Goal: Task Accomplishment & Management: Complete application form

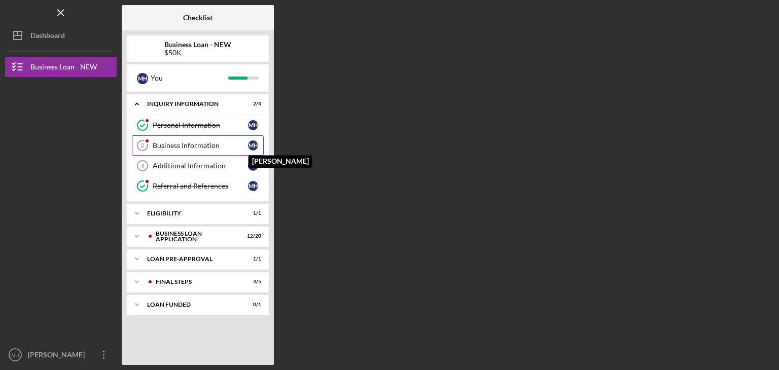
click at [251, 142] on div "M H" at bounding box center [253, 145] width 10 height 10
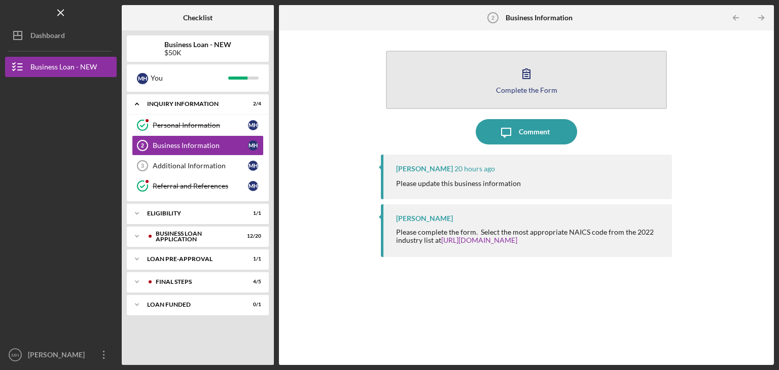
click at [517, 80] on icon "button" at bounding box center [526, 73] width 25 height 25
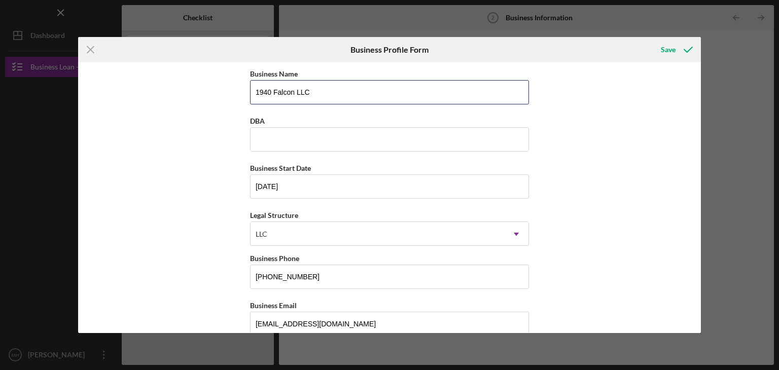
drag, startPoint x: 320, startPoint y: 92, endPoint x: 210, endPoint y: 94, distance: 110.0
click at [210, 94] on div "Business Name 1940 Falcon LLC DBA Business Start Date [DATE] Legal Structure LL…" at bounding box center [389, 197] width 623 height 271
type input "AMA Motors LLC"
click at [296, 186] on input "[DATE]" at bounding box center [389, 186] width 279 height 24
type input "0m/dd/yyyy"
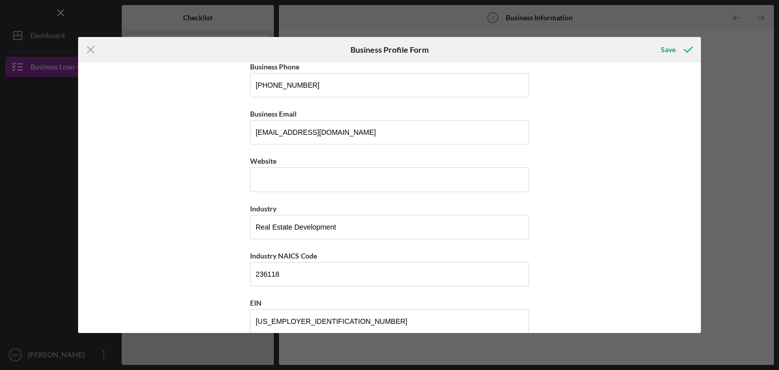
scroll to position [193, 0]
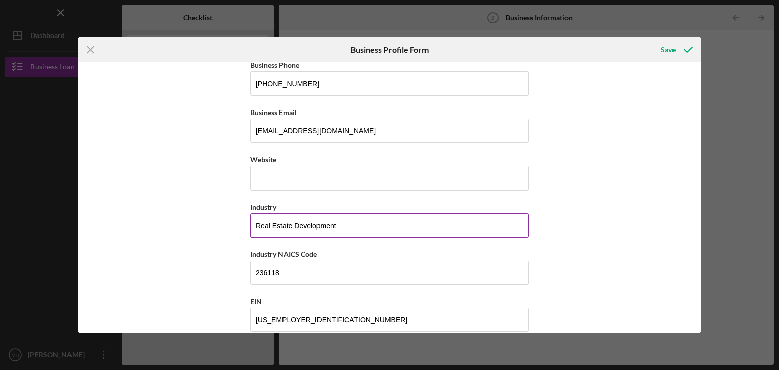
type input "[DATE]"
drag, startPoint x: 341, startPoint y: 225, endPoint x: 222, endPoint y: 225, distance: 119.1
click at [222, 225] on div "Business Name AMA Motors LLC DBA Business Start Date [DATE] Legal Structure LLC…" at bounding box center [389, 197] width 623 height 271
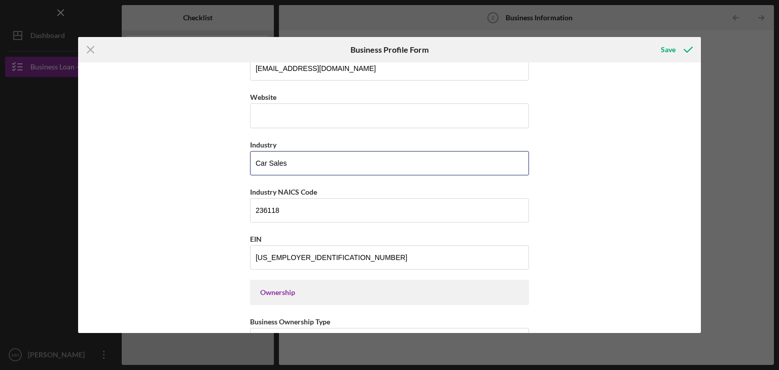
scroll to position [257, 0]
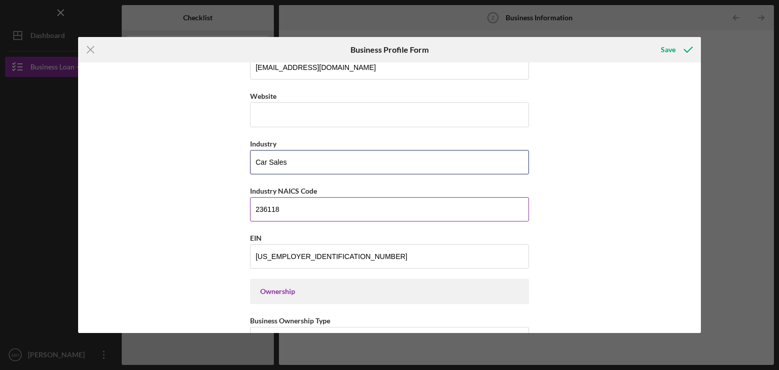
type input "Car Sales"
click at [292, 207] on input "236118" at bounding box center [389, 209] width 279 height 24
type input "2"
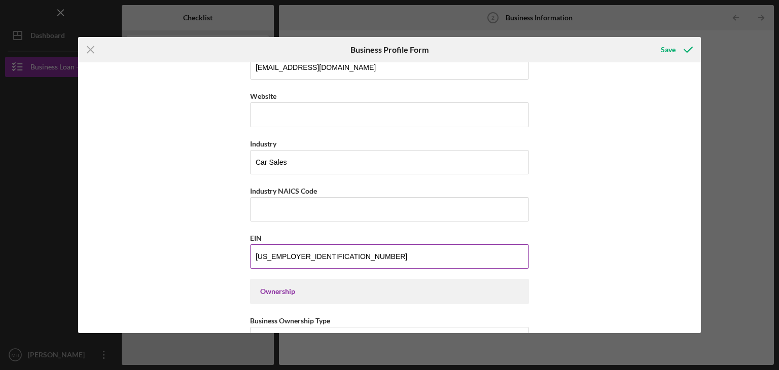
click at [303, 253] on input "[US_EMPLOYER_IDENTIFICATION_NUMBER]" at bounding box center [389, 256] width 279 height 24
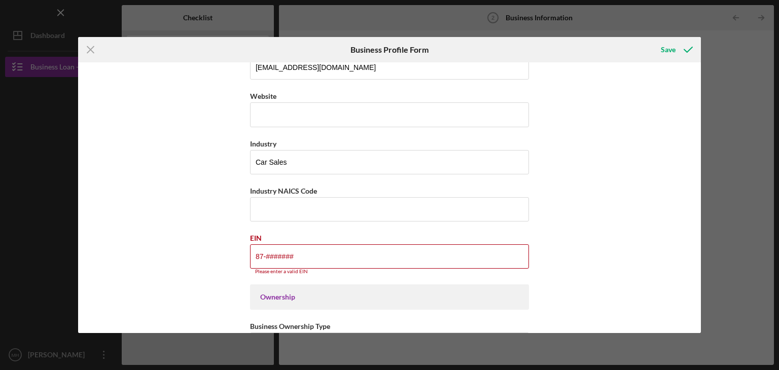
type input "8#-#######"
paste input "[US_EMPLOYER_IDENTIFICATION_NUMBER]"
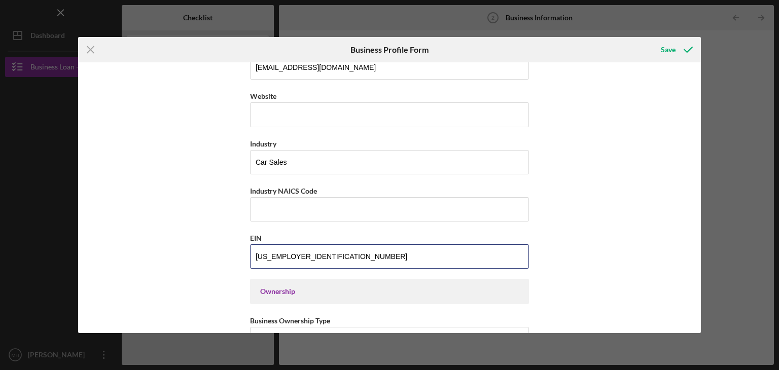
type input "[US_EMPLOYER_IDENTIFICATION_NUMBER]"
click at [536, 334] on div "Icon/Menu Close Business Profile Form Save Business Name AMA Motors LLC DBA Bus…" at bounding box center [389, 185] width 779 height 370
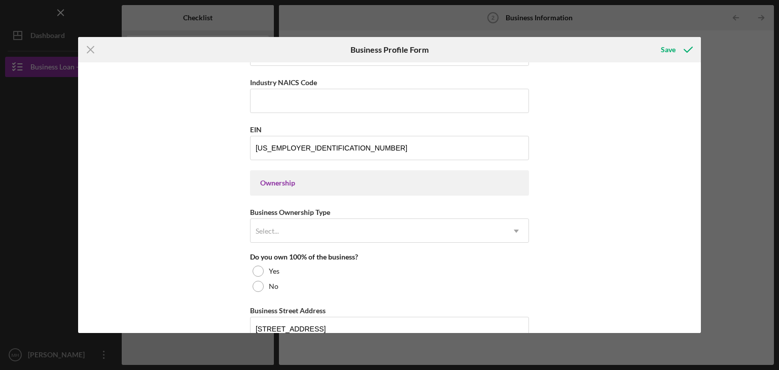
scroll to position [371, 0]
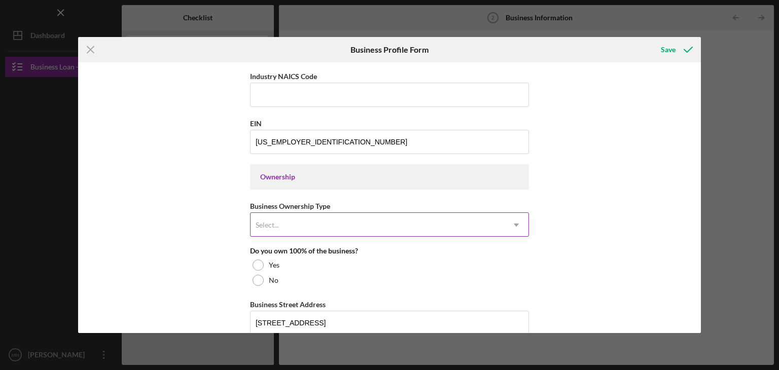
click at [513, 217] on icon "Icon/Dropdown Arrow" at bounding box center [516, 225] width 24 height 24
click at [580, 222] on div "Business Name AMA Motors LLC DBA Business Start Date [DATE] Legal Structure LLC…" at bounding box center [389, 197] width 623 height 271
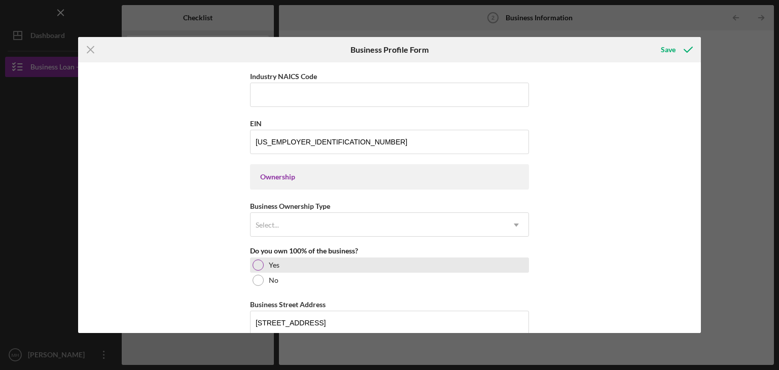
click at [256, 260] on div at bounding box center [257, 265] width 11 height 11
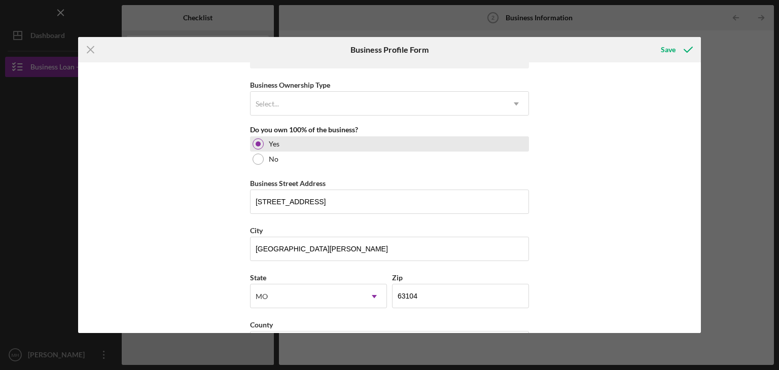
scroll to position [501, 0]
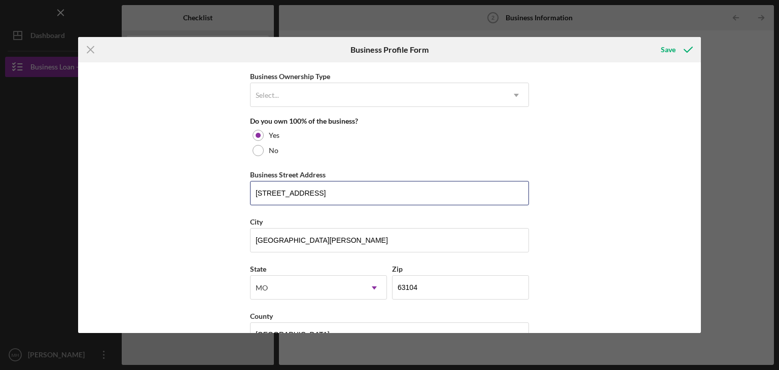
drag, startPoint x: 362, startPoint y: 190, endPoint x: 201, endPoint y: 191, distance: 161.2
click at [201, 191] on div "Business Name AMA Motors LLC DBA Business Start Date [DATE] Legal Structure LLC…" at bounding box center [389, 197] width 623 height 271
type input "[STREET_ADDRESS]"
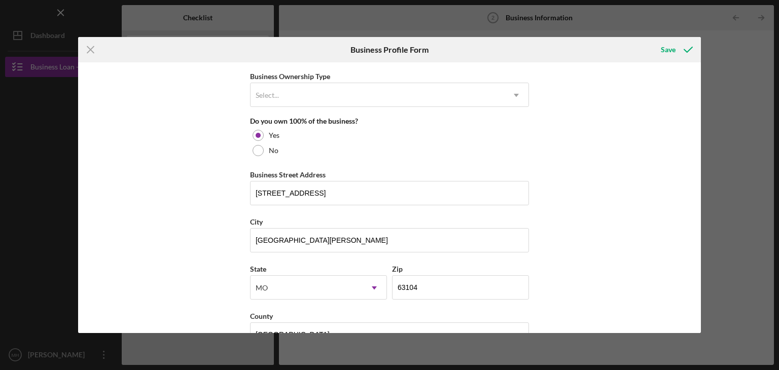
type input "2021"
type input "MO"
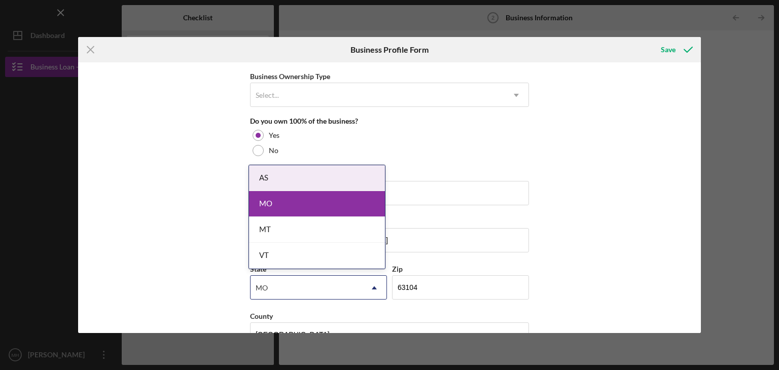
click at [350, 200] on div "MO" at bounding box center [317, 204] width 136 height 26
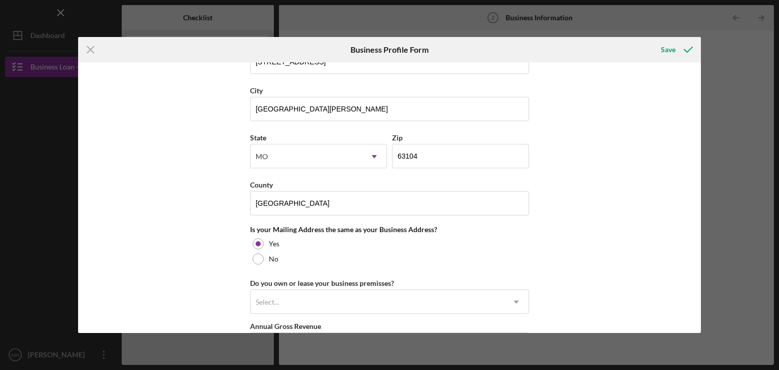
scroll to position [633, 0]
click at [124, 185] on div "Business Name AMA Motors LLC DBA 2021 Business Start Date [DATE] Legal Structur…" at bounding box center [389, 197] width 623 height 271
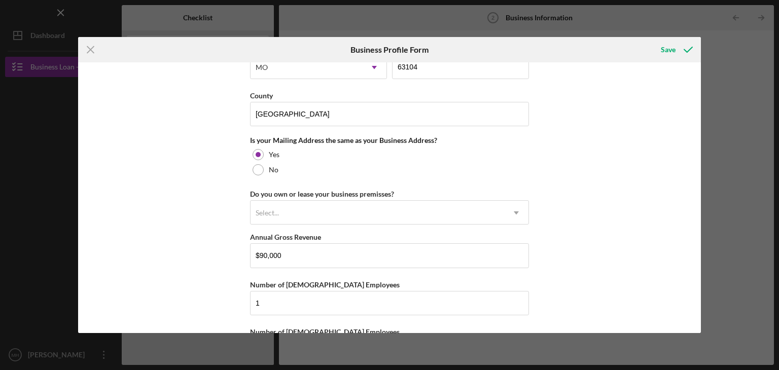
scroll to position [722, 0]
click at [515, 211] on use at bounding box center [516, 212] width 5 height 3
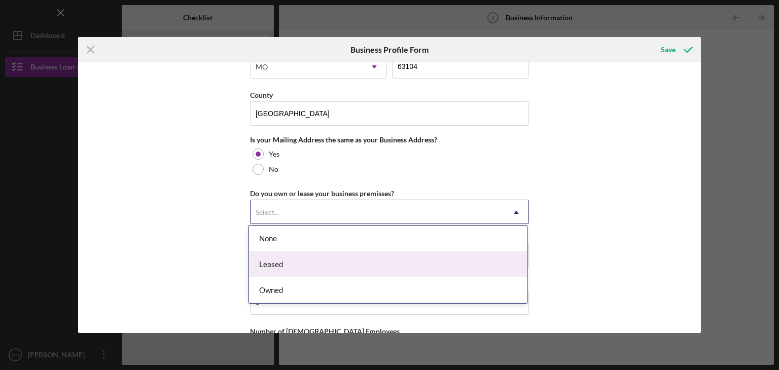
click at [428, 272] on div "Leased" at bounding box center [388, 264] width 278 height 26
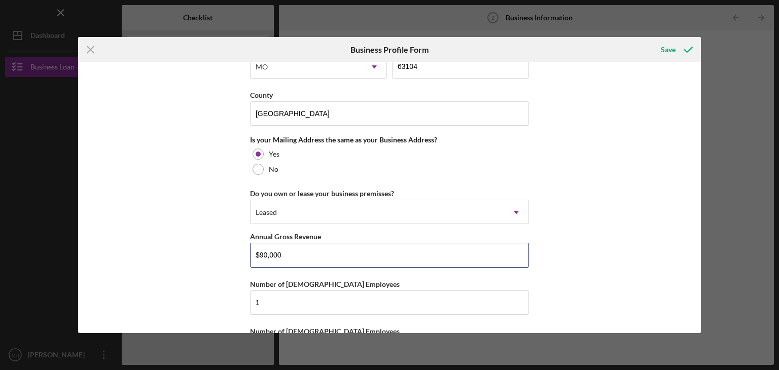
drag, startPoint x: 284, startPoint y: 250, endPoint x: 208, endPoint y: 250, distance: 75.5
click at [208, 250] on div "Business Name AMA Motors LLC DBA 2021 Business Start Date [DATE] Legal Structur…" at bounding box center [389, 197] width 623 height 271
click at [286, 250] on input "$90,000" at bounding box center [389, 255] width 279 height 24
type input "$9"
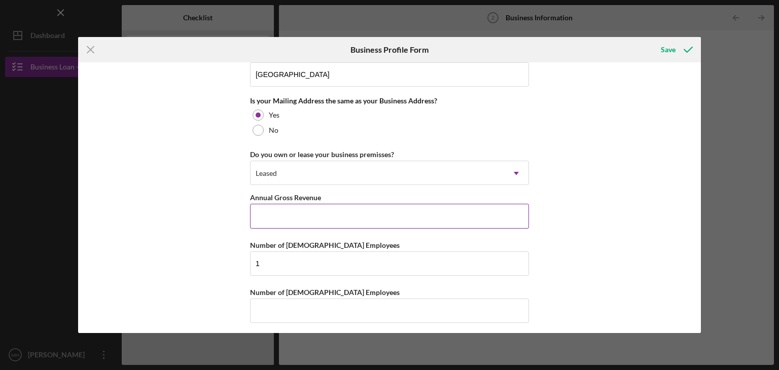
scroll to position [762, 0]
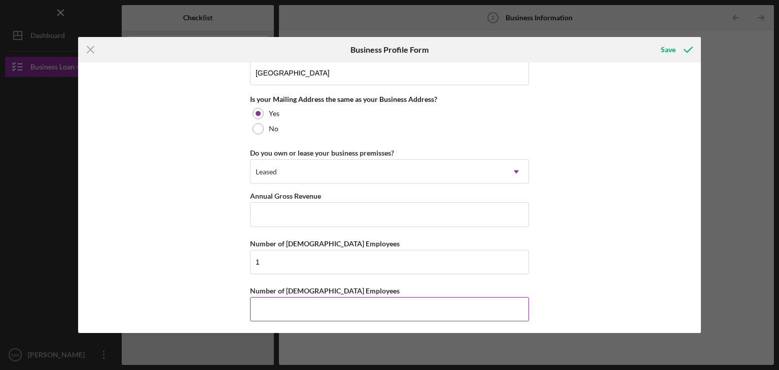
click at [262, 304] on input "Number of [DEMOGRAPHIC_DATA] Employees" at bounding box center [389, 309] width 279 height 24
type input "0"
click at [669, 49] on div "Save" at bounding box center [668, 50] width 15 height 20
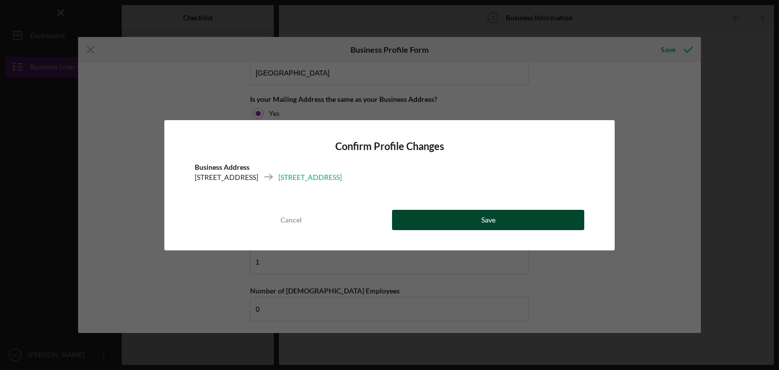
click at [485, 217] on div "Save" at bounding box center [488, 220] width 14 height 20
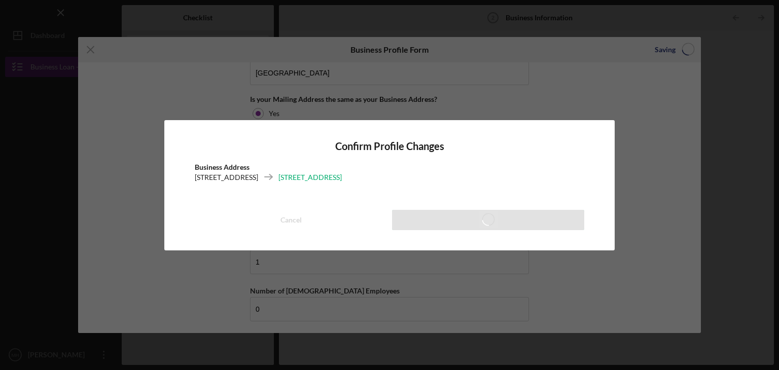
type input "$90,000"
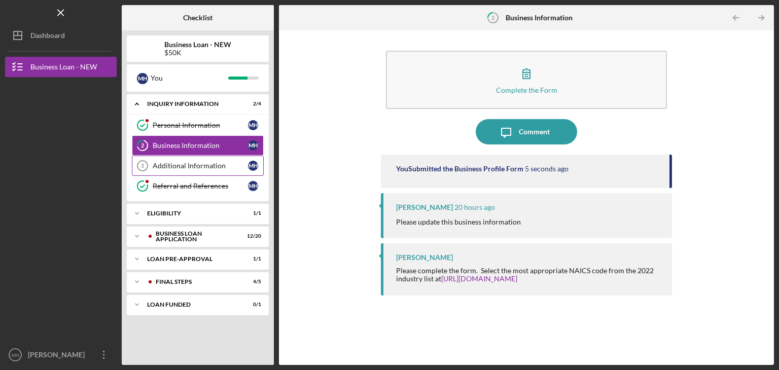
click at [206, 162] on div "Additional Information" at bounding box center [200, 166] width 95 height 8
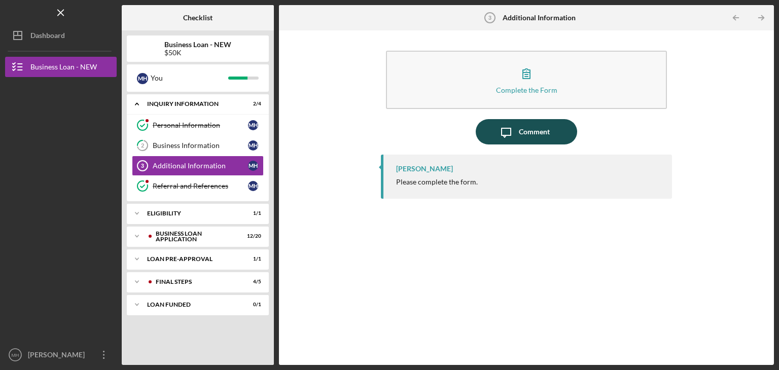
click at [525, 128] on div "Comment" at bounding box center [534, 131] width 31 height 25
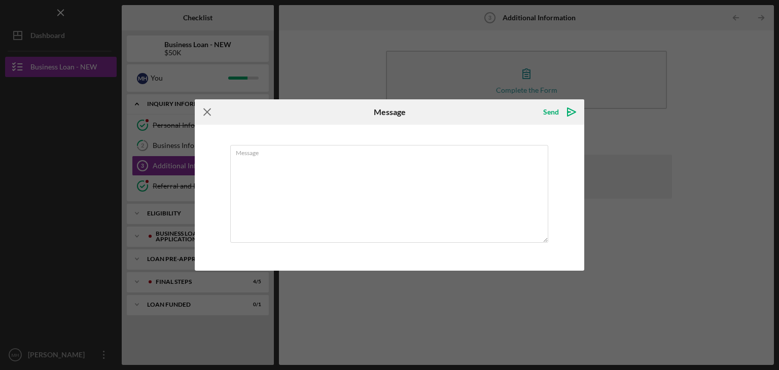
click at [205, 108] on icon "Icon/Menu Close" at bounding box center [207, 111] width 25 height 25
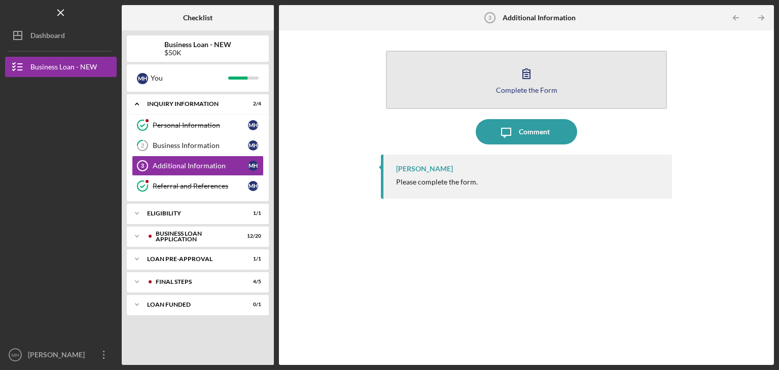
click at [537, 72] on icon "button" at bounding box center [526, 73] width 25 height 25
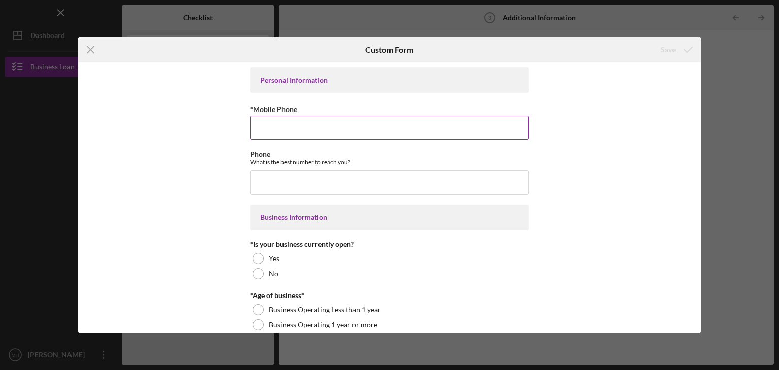
click at [271, 128] on input "*Mobile Phone" at bounding box center [389, 128] width 279 height 24
type input "[PHONE_NUMBER]"
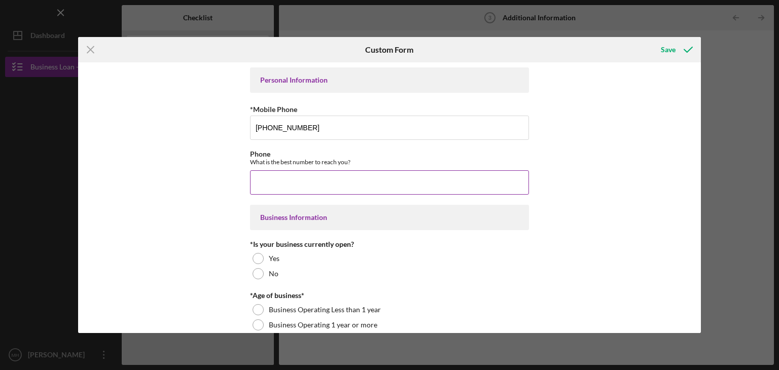
click at [262, 187] on input "Phone" at bounding box center [389, 182] width 279 height 24
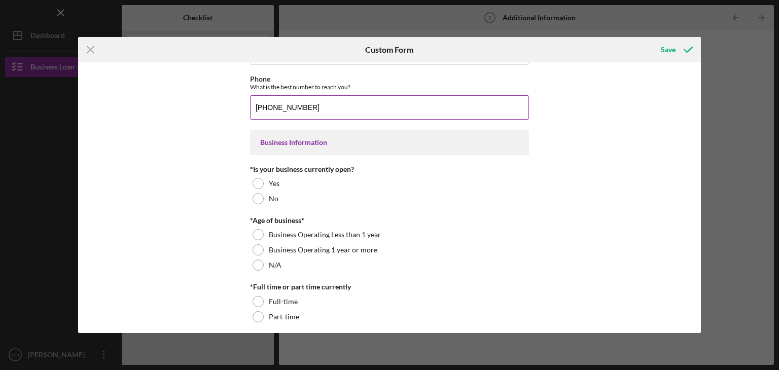
scroll to position [82, 0]
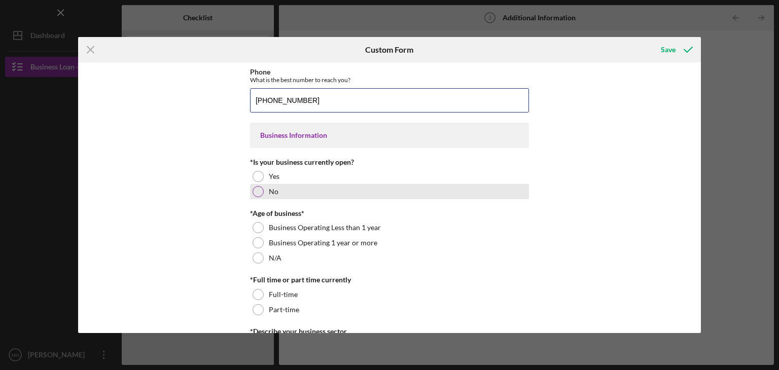
type input "[PHONE_NUMBER]"
click at [258, 191] on div at bounding box center [257, 191] width 11 height 11
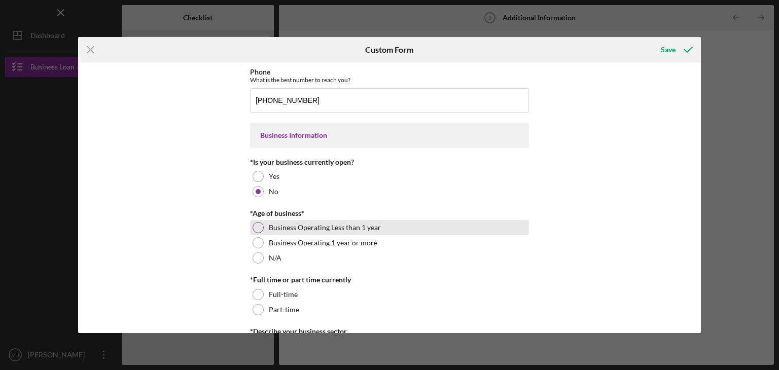
click at [256, 227] on div at bounding box center [257, 227] width 11 height 11
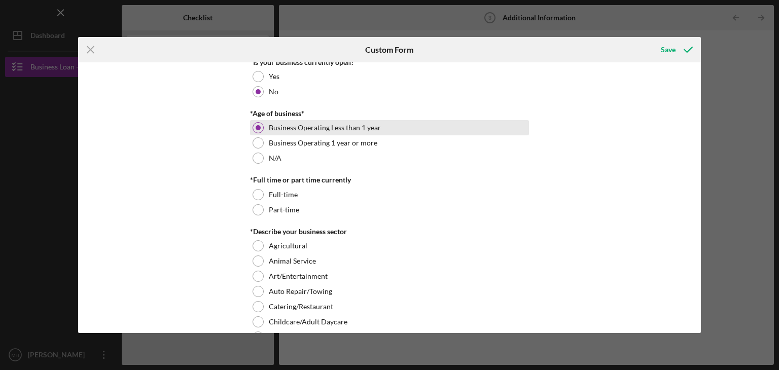
scroll to position [187, 0]
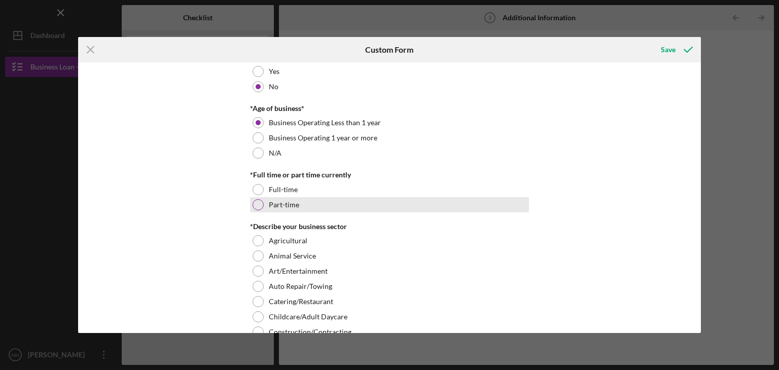
click at [259, 199] on div at bounding box center [257, 204] width 11 height 11
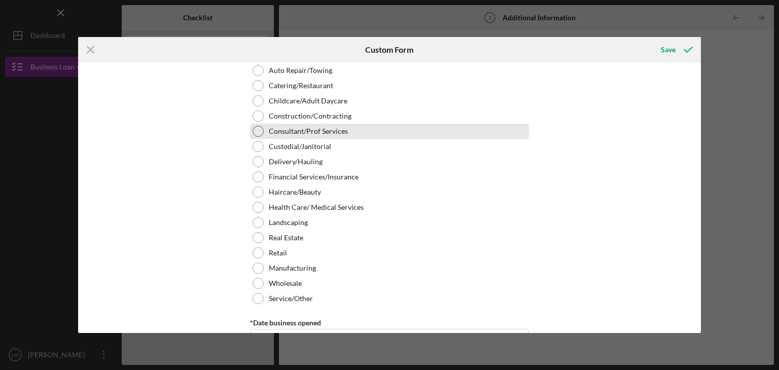
scroll to position [405, 0]
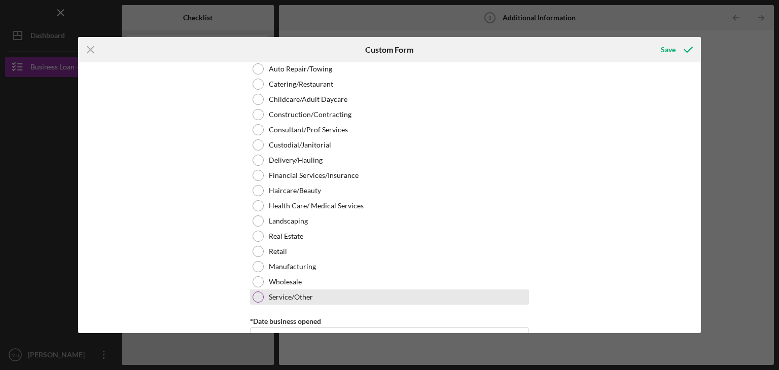
click at [259, 296] on div at bounding box center [257, 297] width 11 height 11
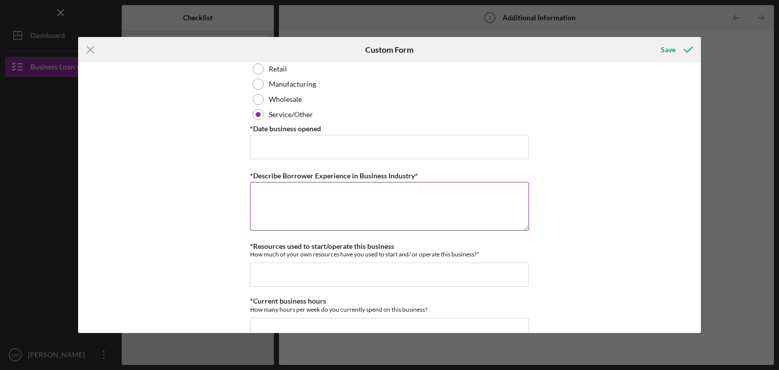
scroll to position [589, 0]
click at [258, 186] on textarea "*Describe Borrower Experience in Business Industry*" at bounding box center [389, 204] width 279 height 49
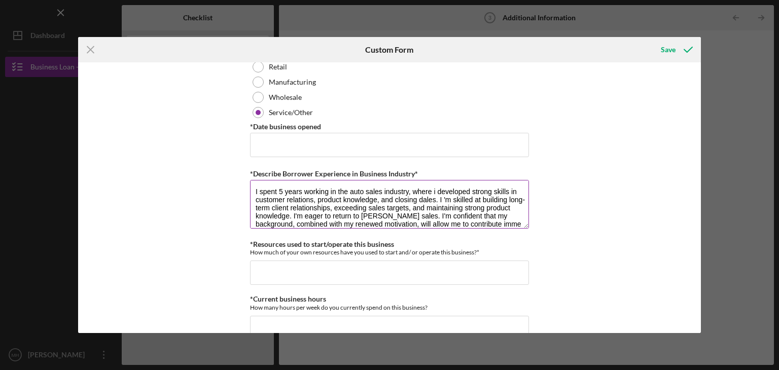
scroll to position [9, 0]
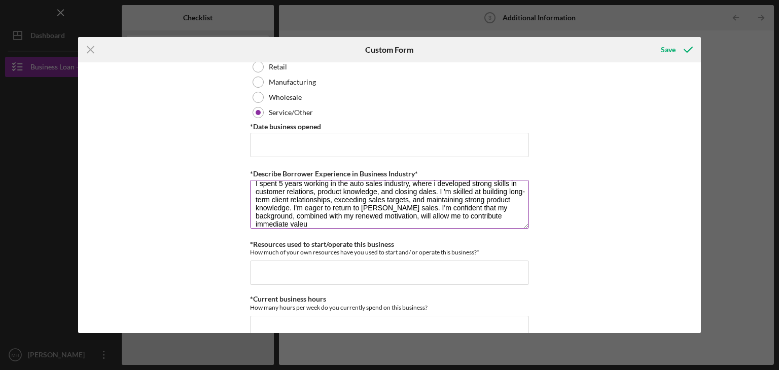
click at [387, 209] on textarea "I spent 5 years working in the auto sales industry, where i developed strong sk…" at bounding box center [389, 204] width 279 height 49
click at [308, 225] on textarea "I spent 5 years working in the auto sales industry, where i developed strong sk…" at bounding box center [389, 204] width 279 height 49
click at [420, 187] on textarea "I spent 5 years working in the auto sales industry, where i developed strong sk…" at bounding box center [389, 204] width 279 height 49
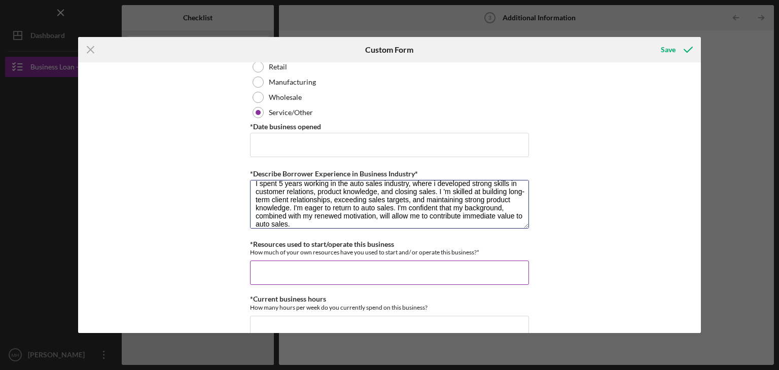
type textarea "I spent 5 years working in the auto sales industry, where i developed strong sk…"
click at [258, 274] on input "*Resources used to start/operate this business" at bounding box center [389, 273] width 279 height 24
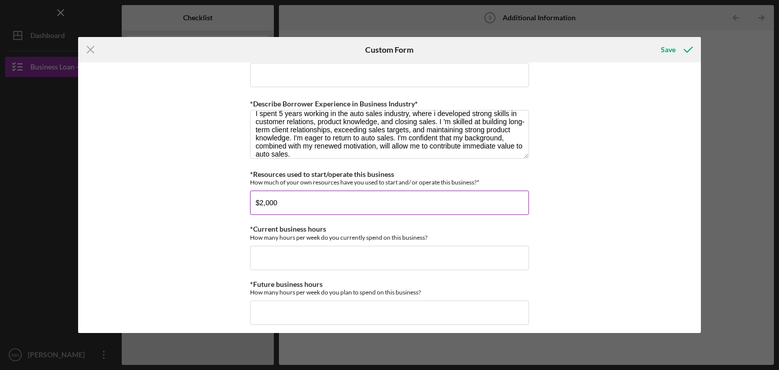
scroll to position [661, 0]
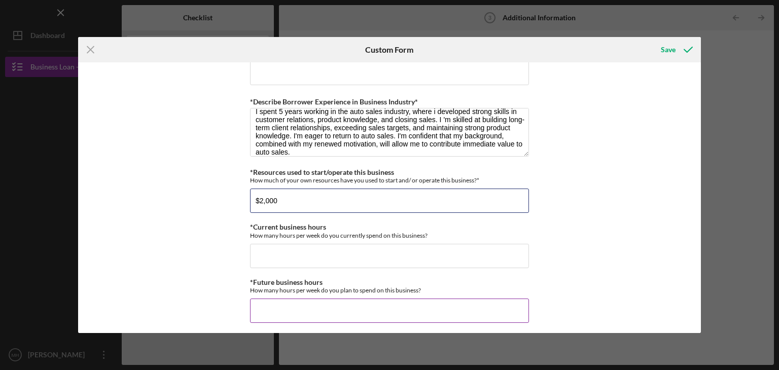
type input "$2,000"
click at [258, 302] on input "*Future business hours" at bounding box center [389, 311] width 279 height 24
type input "9"
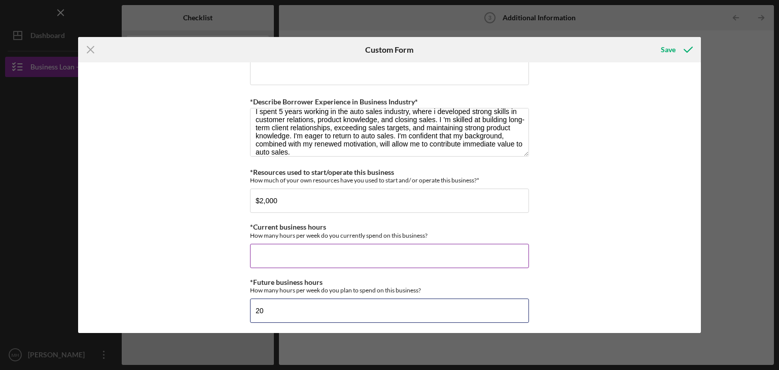
type input "2"
type input "40"
click at [260, 247] on input "*Current business hours" at bounding box center [389, 256] width 279 height 24
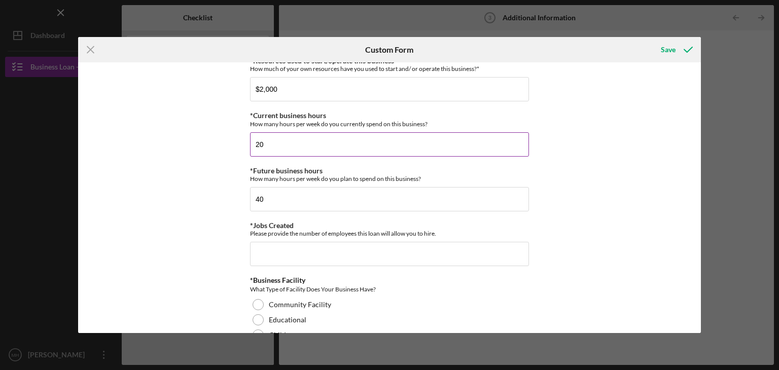
scroll to position [775, 0]
type input "20"
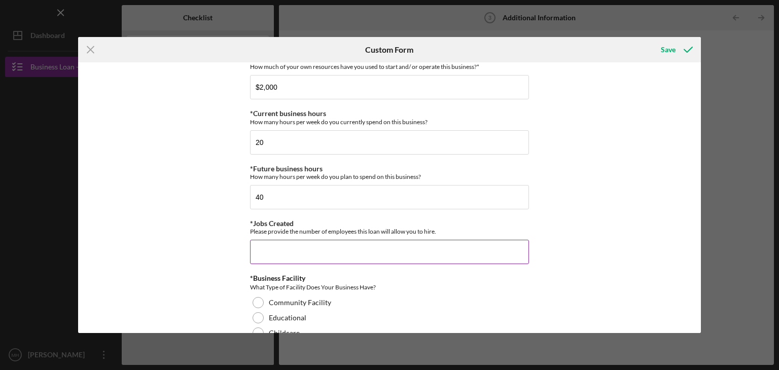
click at [257, 248] on input "*Jobs Created" at bounding box center [389, 252] width 279 height 24
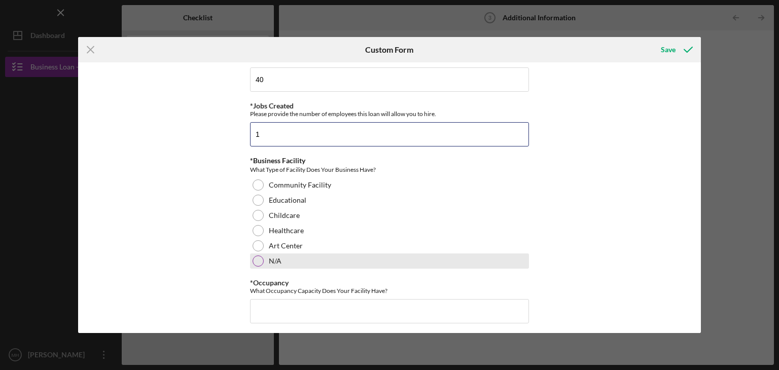
scroll to position [895, 0]
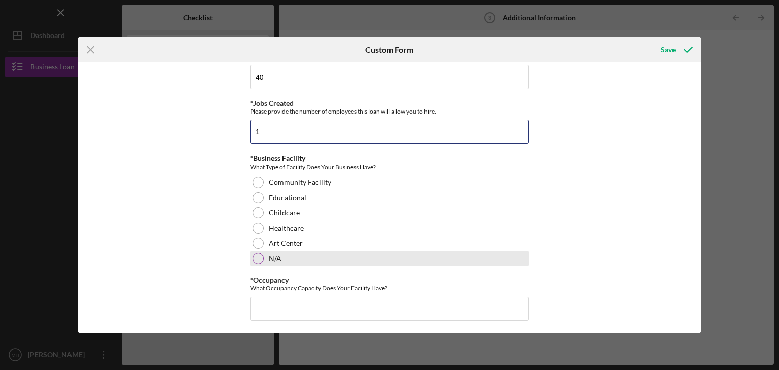
type input "1"
click at [259, 253] on div at bounding box center [257, 258] width 11 height 11
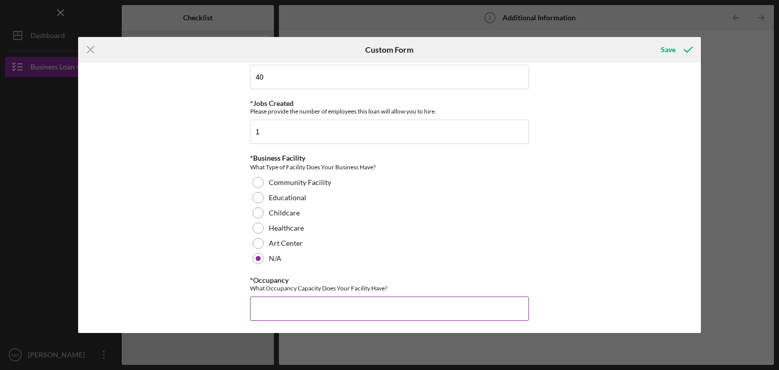
click at [261, 301] on input "*Occupancy" at bounding box center [389, 309] width 279 height 24
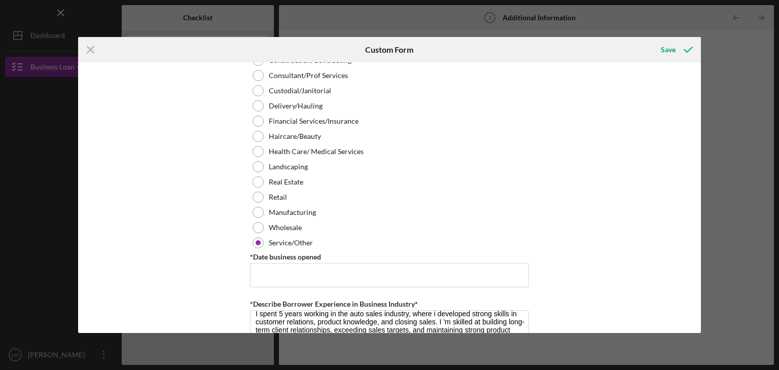
scroll to position [456, 0]
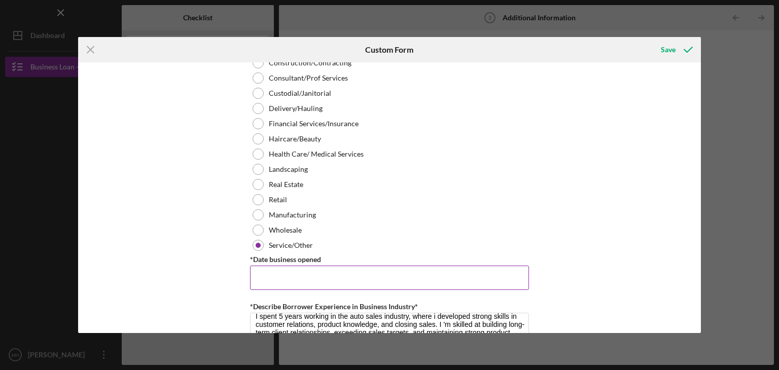
type input "4"
click at [258, 282] on input "*Date business opened" at bounding box center [389, 278] width 279 height 24
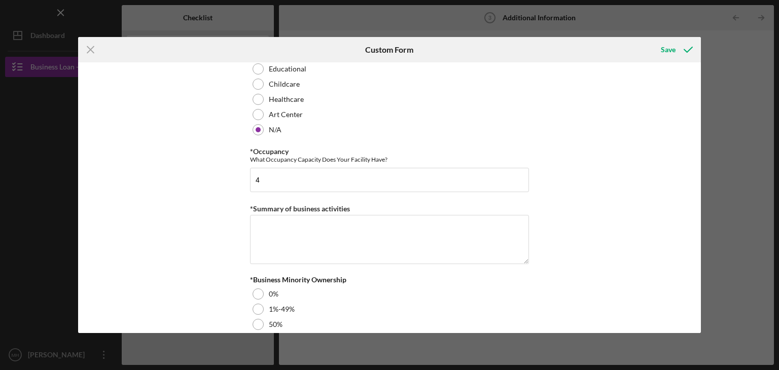
scroll to position [1026, 0]
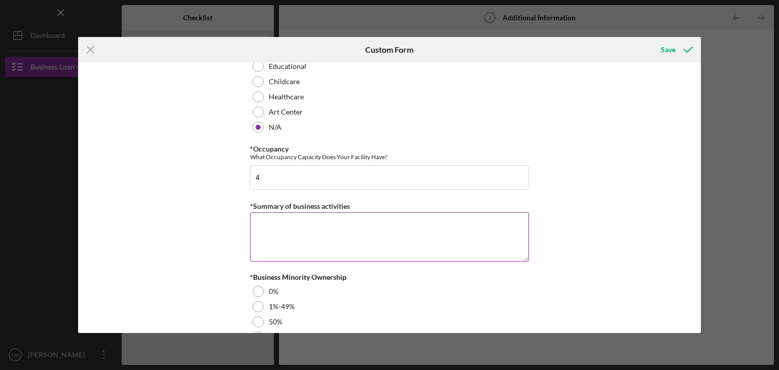
type input "[DATE]"
click at [264, 215] on textarea "*Summary of business activities" at bounding box center [389, 236] width 279 height 49
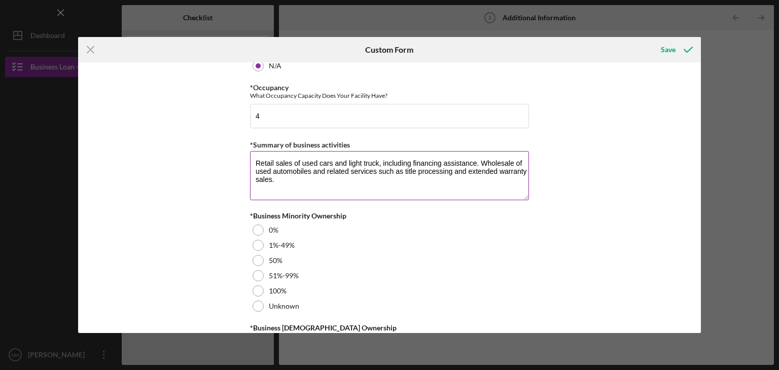
scroll to position [1093, 0]
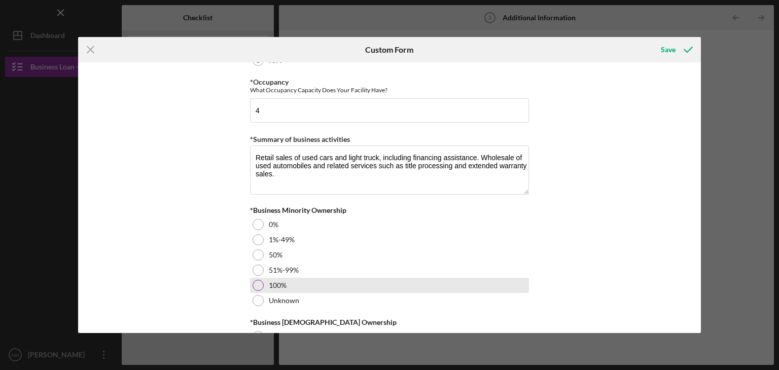
click at [258, 288] on div "100%" at bounding box center [389, 285] width 279 height 15
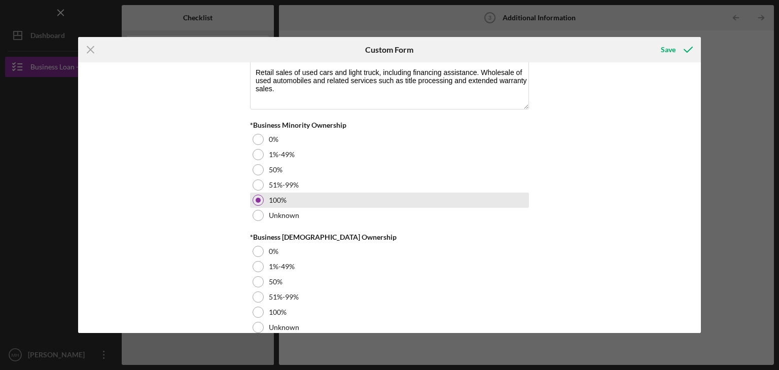
scroll to position [1192, 0]
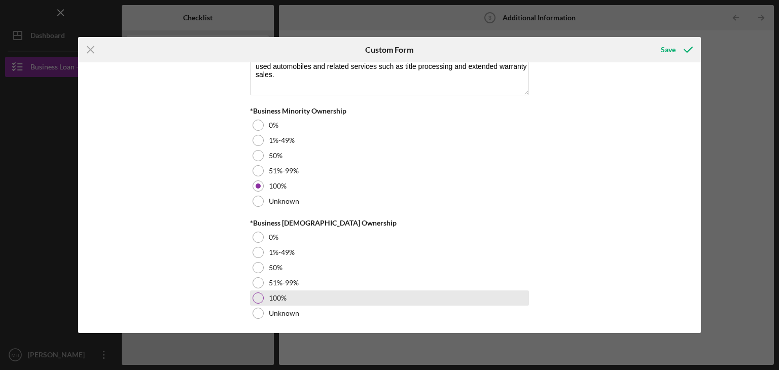
click at [257, 298] on div at bounding box center [257, 298] width 11 height 11
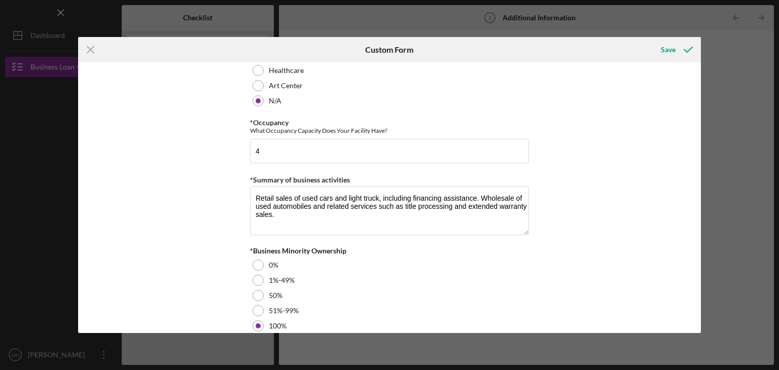
scroll to position [1043, 0]
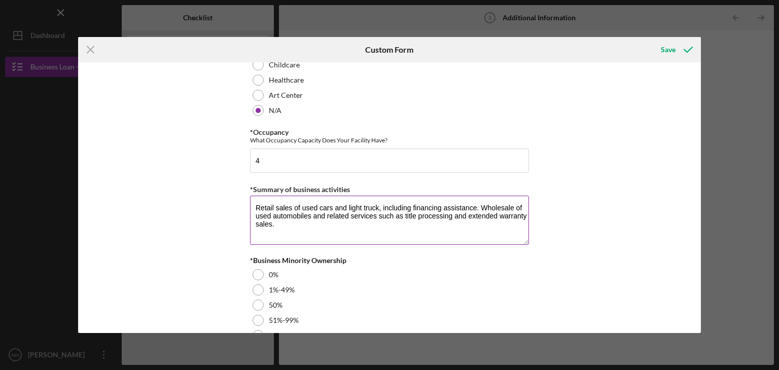
click at [377, 206] on textarea "Retail sales of used cars and light truck, including financing assistance. Whol…" at bounding box center [389, 220] width 279 height 49
click at [384, 205] on textarea "Retail sales of used cars and light trucks, including financing assistance. Who…" at bounding box center [389, 220] width 279 height 49
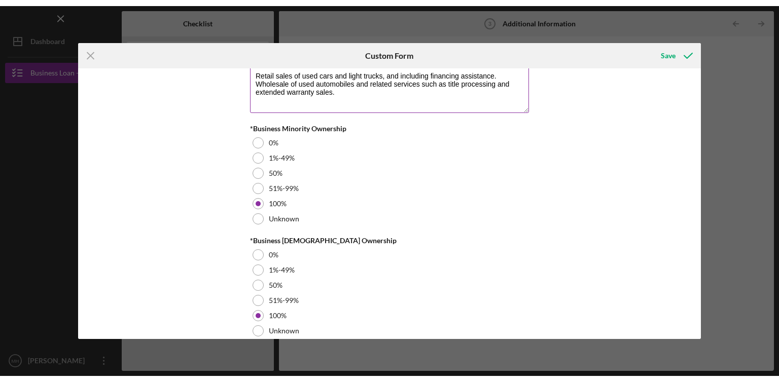
scroll to position [1193, 0]
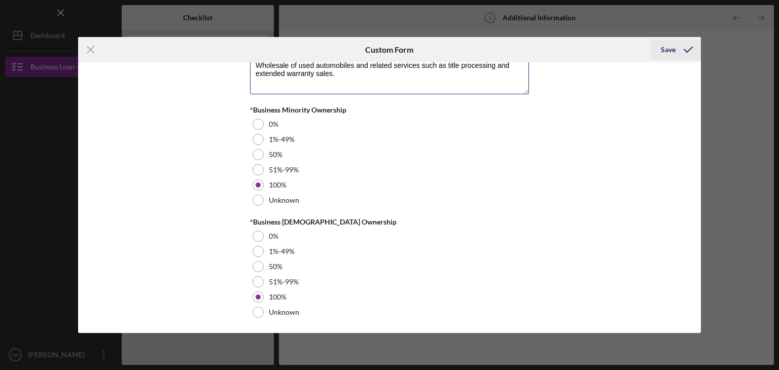
type textarea "Retail sales of used cars and light trucks, and including financing assistance.…"
click at [673, 47] on div "Save" at bounding box center [668, 50] width 15 height 20
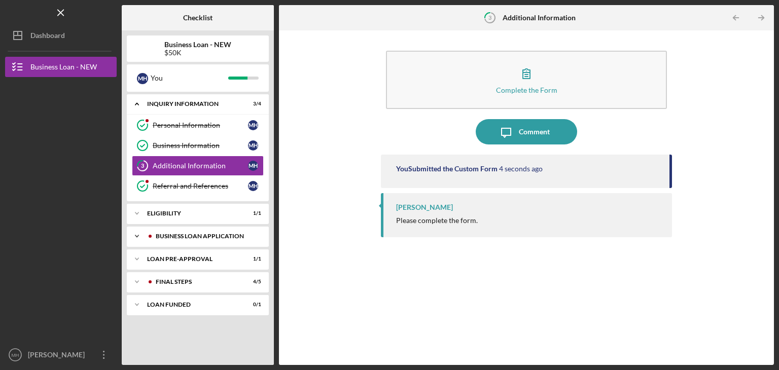
click at [211, 233] on div "BUSINESS LOAN APPLICATION" at bounding box center [206, 236] width 100 height 6
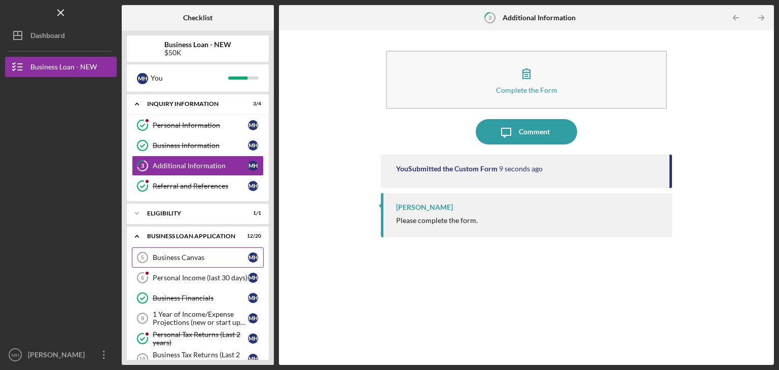
click at [197, 252] on link "Business Canvas 5 Business Canvas M H" at bounding box center [198, 257] width 132 height 20
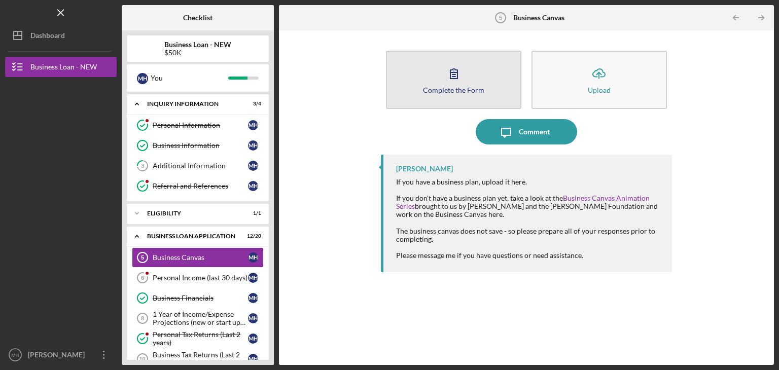
click at [464, 77] on icon "button" at bounding box center [453, 73] width 25 height 25
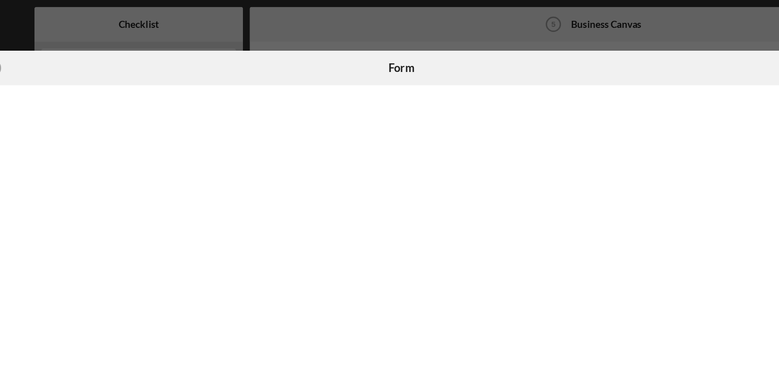
click at [623, 29] on div "Icon/Close Form" at bounding box center [389, 185] width 779 height 370
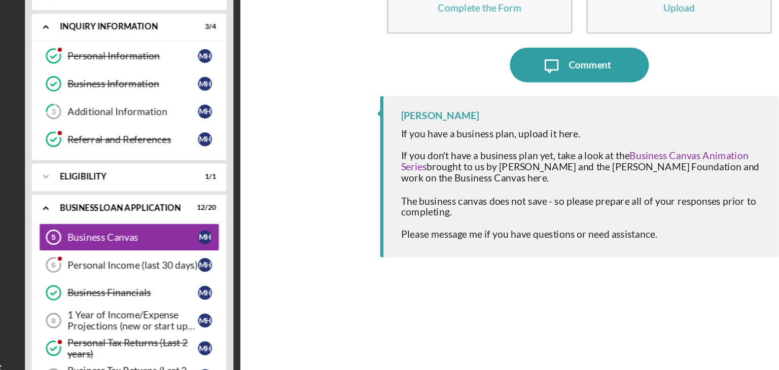
click at [174, 274] on div "Personal Income (last 30 days)" at bounding box center [200, 278] width 95 height 8
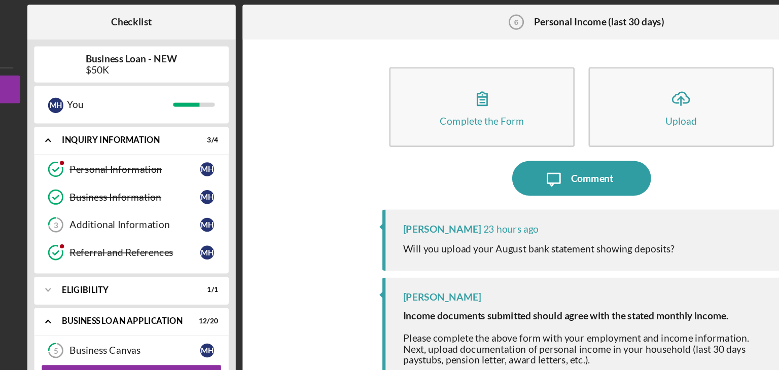
click at [459, 73] on icon "button" at bounding box center [453, 73] width 25 height 25
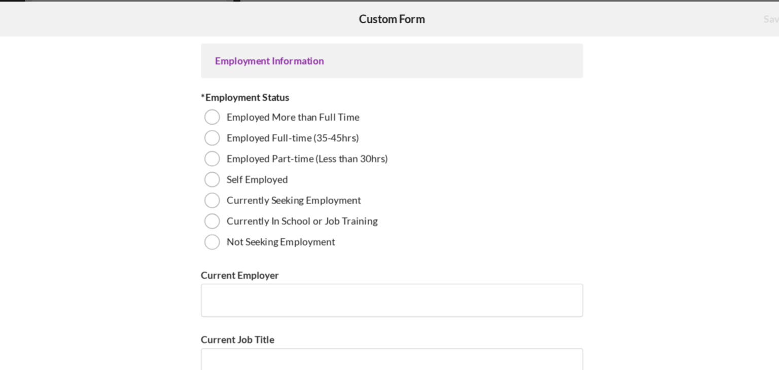
click at [253, 137] on div at bounding box center [257, 136] width 11 height 11
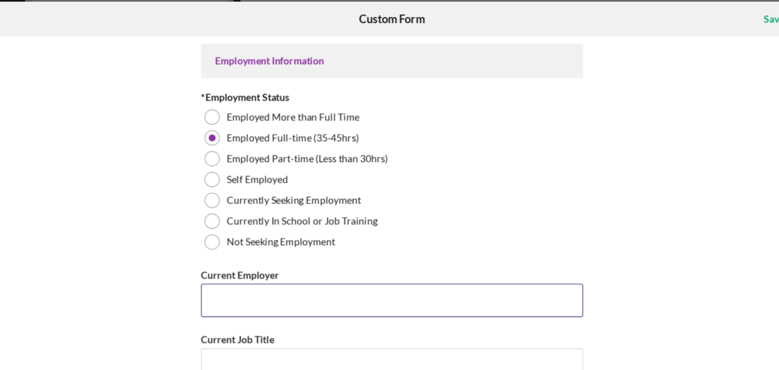
click at [263, 260] on input "Current Employer" at bounding box center [389, 255] width 279 height 24
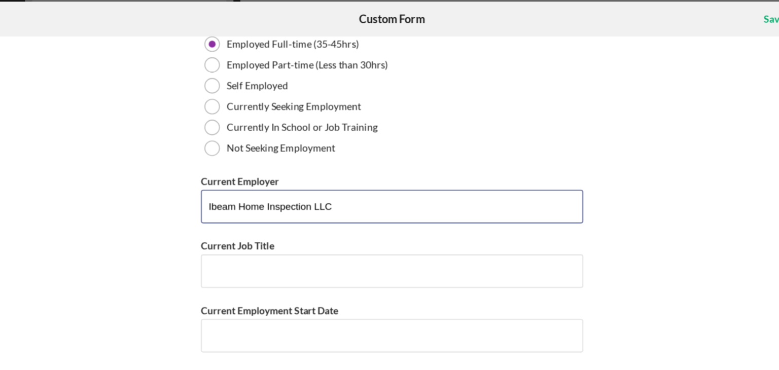
scroll to position [71, 0]
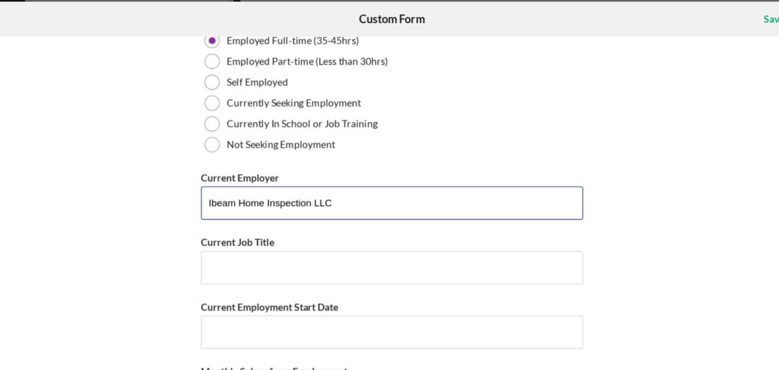
type input "Ibeam Home Inspection LLC"
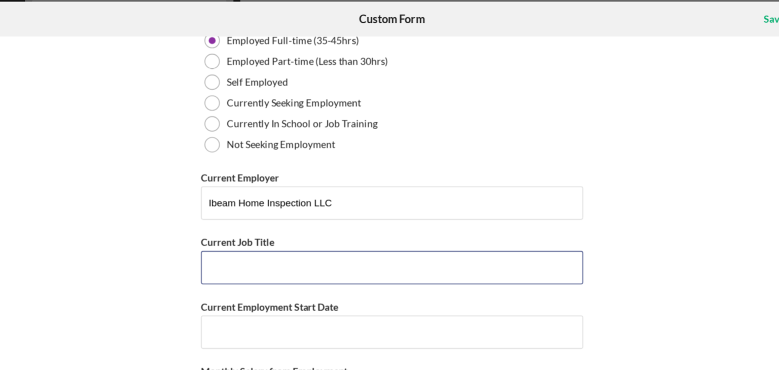
click at [261, 234] on input "Current Job Title" at bounding box center [389, 231] width 279 height 24
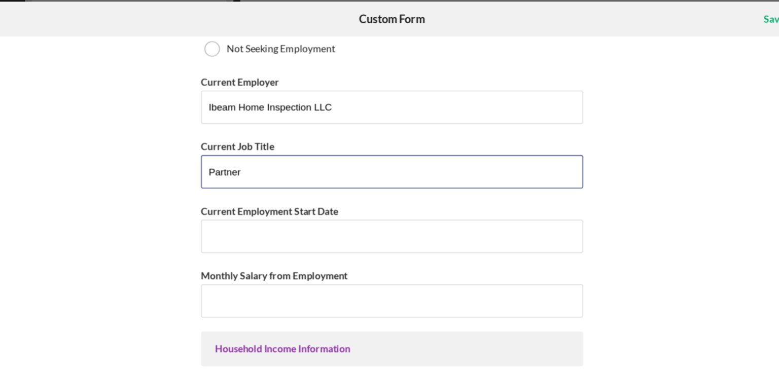
scroll to position [142, 0]
type input "Partner"
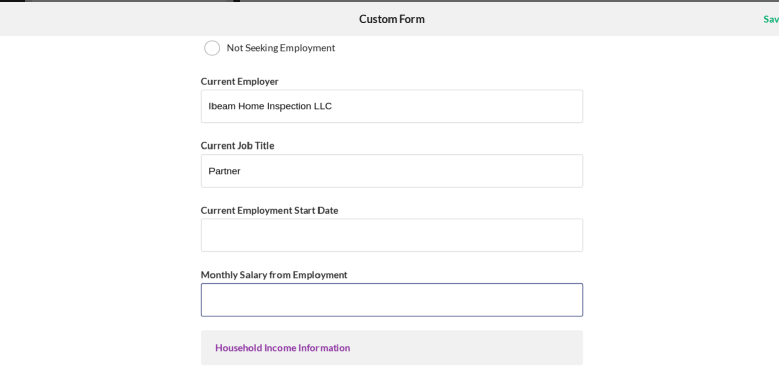
click at [264, 257] on input "Monthly Salary from Employment" at bounding box center [389, 254] width 279 height 24
type input "$8,500"
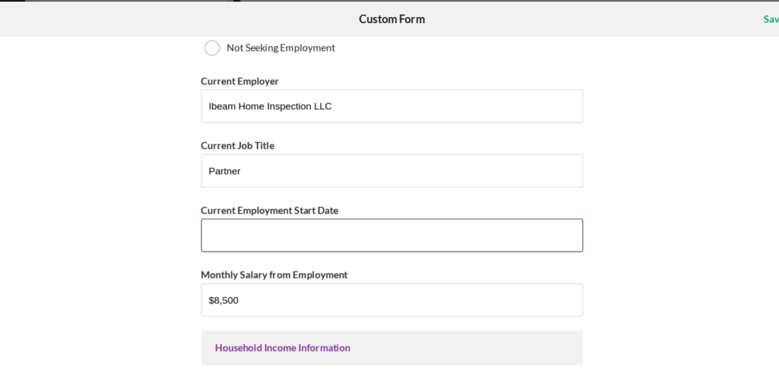
click at [257, 210] on input "Current Employment Start Date" at bounding box center [389, 207] width 279 height 24
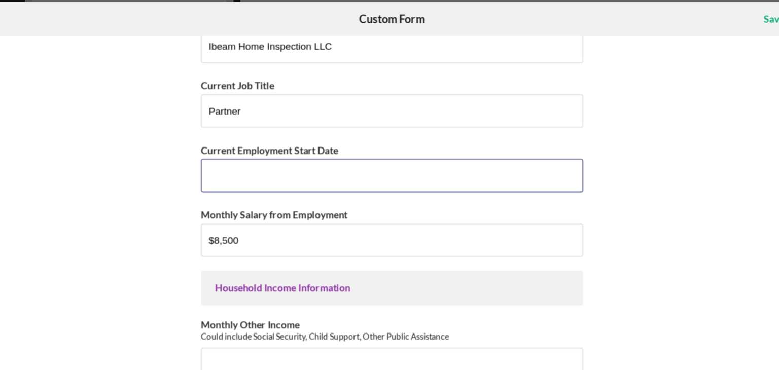
scroll to position [185, 0]
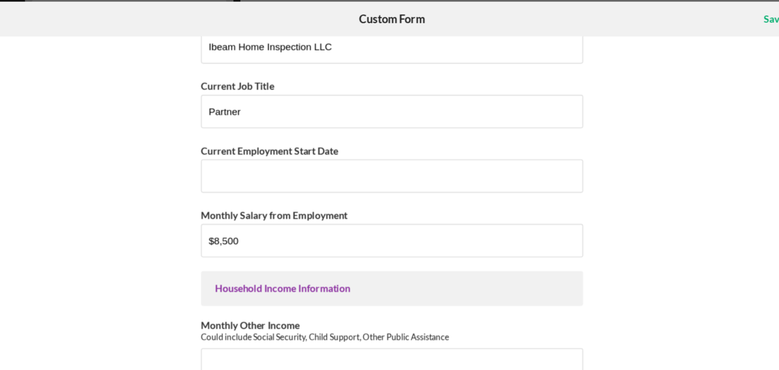
click at [535, 153] on div "Employment Information *Employment Status Employed More than Full Time Employed…" at bounding box center [389, 197] width 623 height 271
click at [266, 165] on input "Current Employment Start Date" at bounding box center [389, 164] width 279 height 24
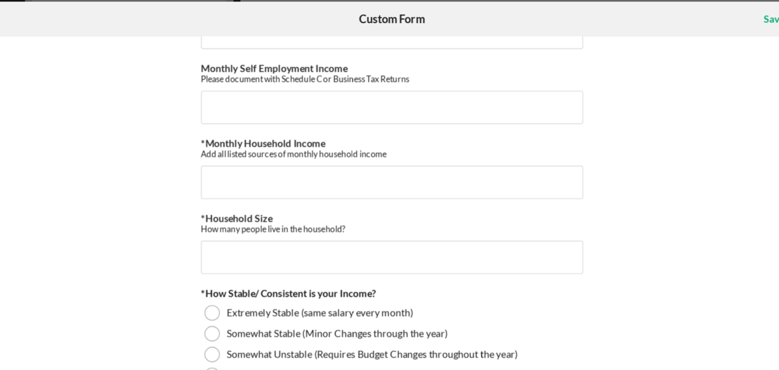
scroll to position [434, 0]
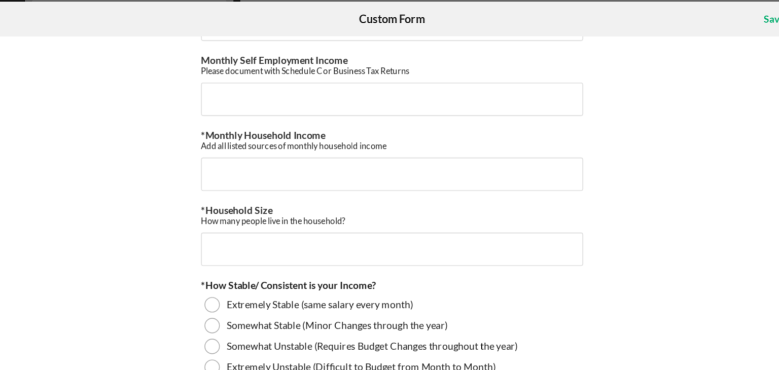
type input "[DATE]"
click at [271, 214] on input "*Household Size" at bounding box center [389, 217] width 279 height 24
type input "3"
click at [255, 250] on div "Extremely Stable (same salary every month)" at bounding box center [389, 257] width 279 height 15
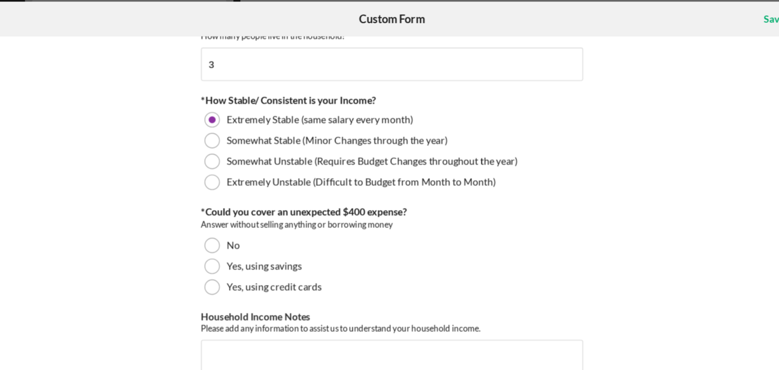
scroll to position [584, 0]
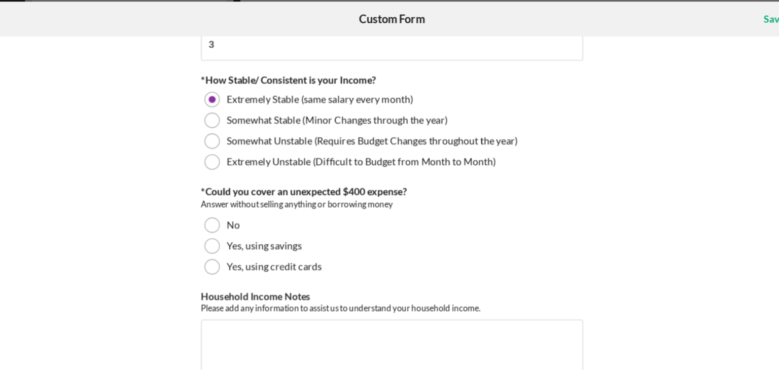
click at [259, 214] on div at bounding box center [257, 215] width 11 height 11
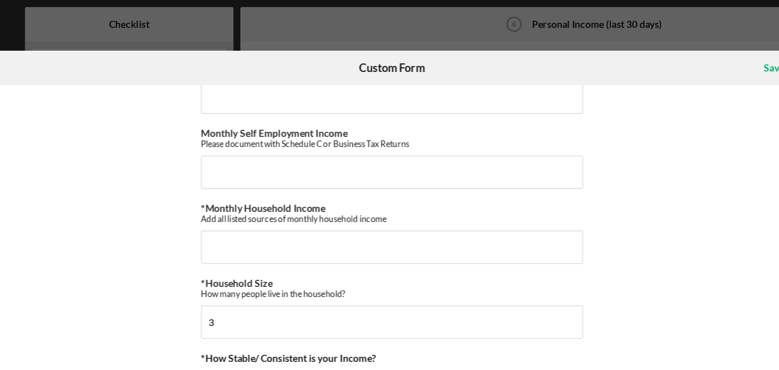
scroll to position [410, 0]
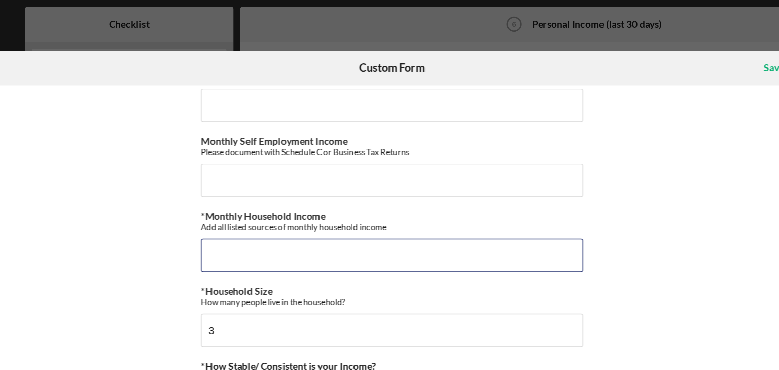
click at [255, 186] on input "*Monthly Household Income" at bounding box center [389, 186] width 279 height 24
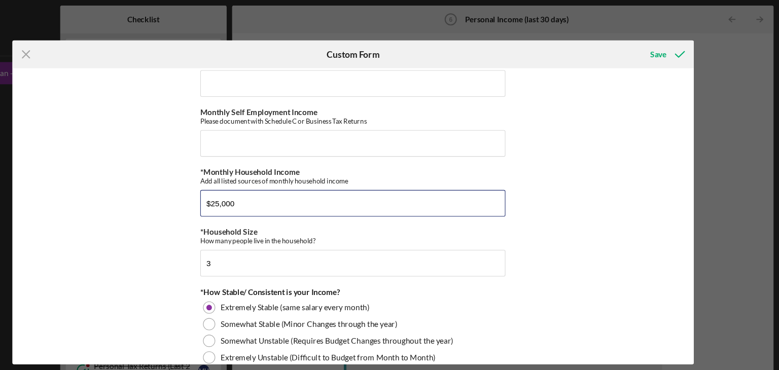
scroll to position [0, 0]
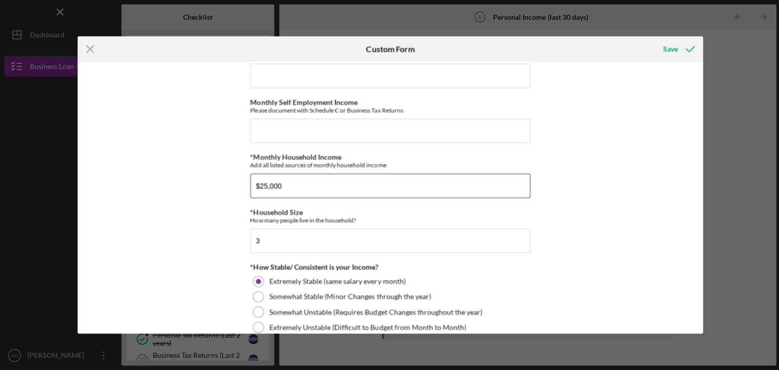
type input "$25,000"
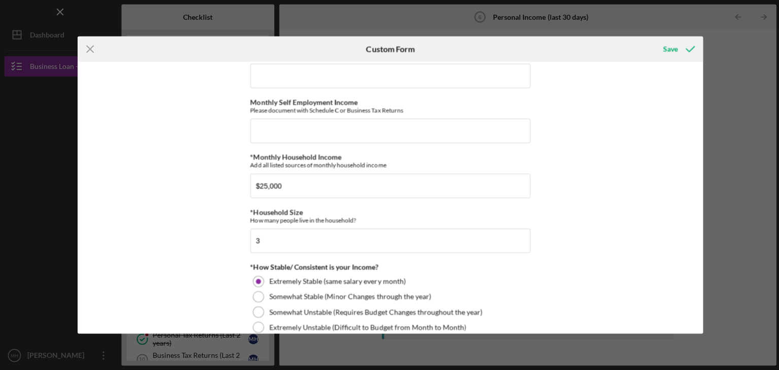
click at [665, 48] on div "Save" at bounding box center [668, 50] width 15 height 20
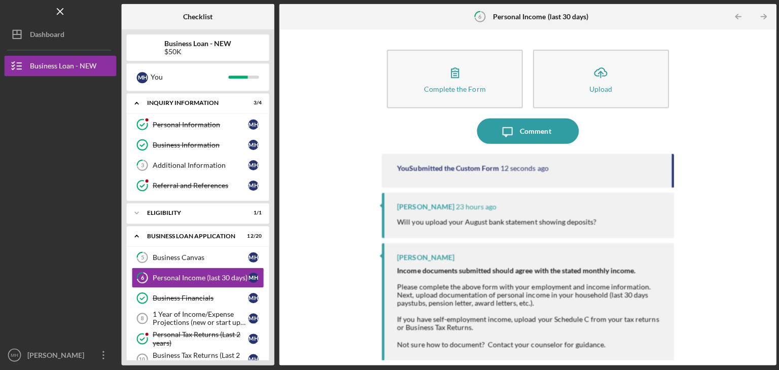
click at [595, 80] on icon "Icon/Upload" at bounding box center [598, 73] width 25 height 25
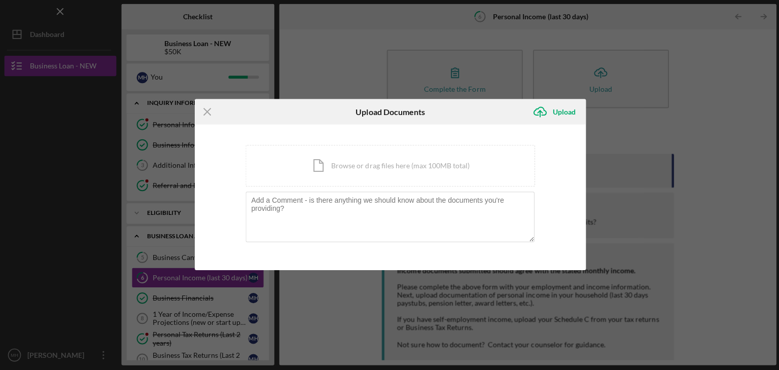
click at [359, 165] on div "Icon/Document Browse or drag files here (max 100MB total) Tap to choose files o…" at bounding box center [389, 166] width 288 height 42
drag, startPoint x: 485, startPoint y: 368, endPoint x: 385, endPoint y: 169, distance: 222.9
click at [385, 169] on div "Icon/Document Browse or drag files here (max 100MB total) Tap to choose files o…" at bounding box center [389, 166] width 288 height 42
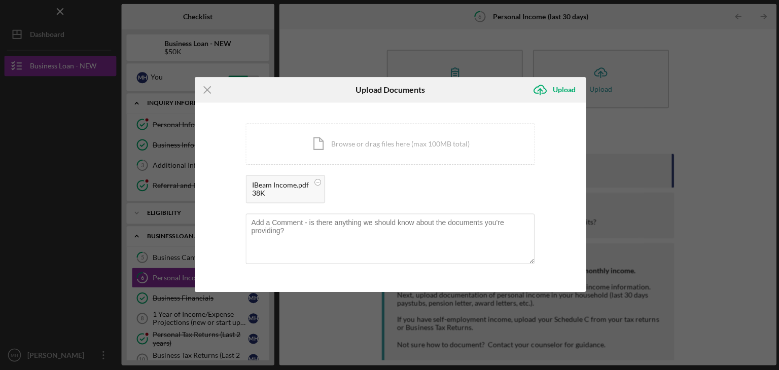
click at [321, 137] on div "Icon/Document Browse or drag files here (max 100MB total) Tap to choose files o…" at bounding box center [389, 145] width 288 height 42
click at [561, 88] on div "Upload" at bounding box center [562, 91] width 23 height 20
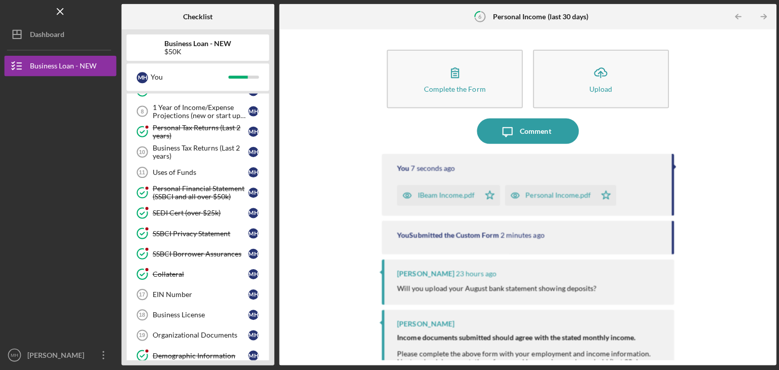
scroll to position [207, 0]
click at [178, 284] on link "EIN Number 17 EIN Number M H" at bounding box center [198, 294] width 132 height 20
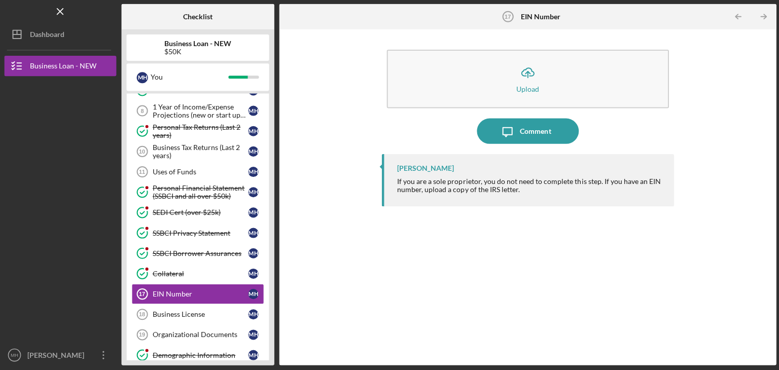
click at [519, 131] on div "Comment" at bounding box center [534, 131] width 31 height 25
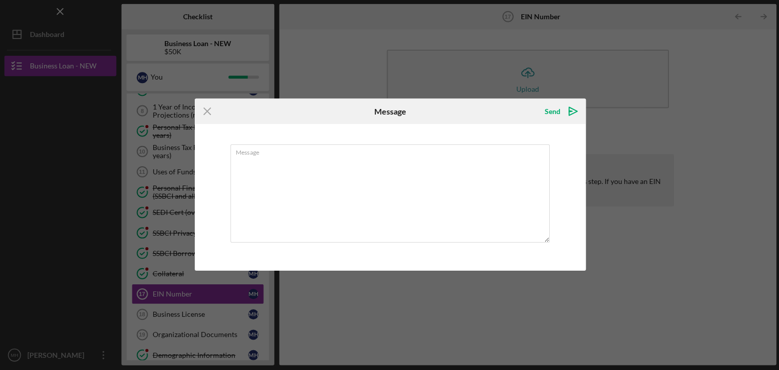
click at [286, 204] on textarea "Message" at bounding box center [389, 194] width 318 height 98
click at [205, 109] on icon "Icon/Menu Close" at bounding box center [207, 111] width 25 height 25
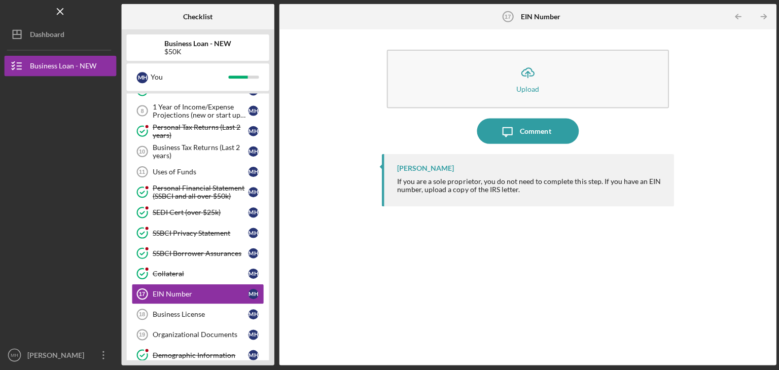
click at [528, 76] on icon "Icon/Upload" at bounding box center [526, 73] width 25 height 25
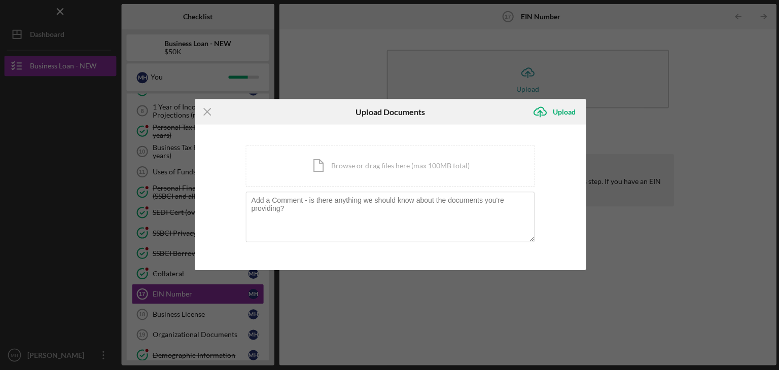
click at [314, 163] on div "Icon/Document Browse or drag files here (max 100MB total) Tap to choose files o…" at bounding box center [389, 166] width 288 height 42
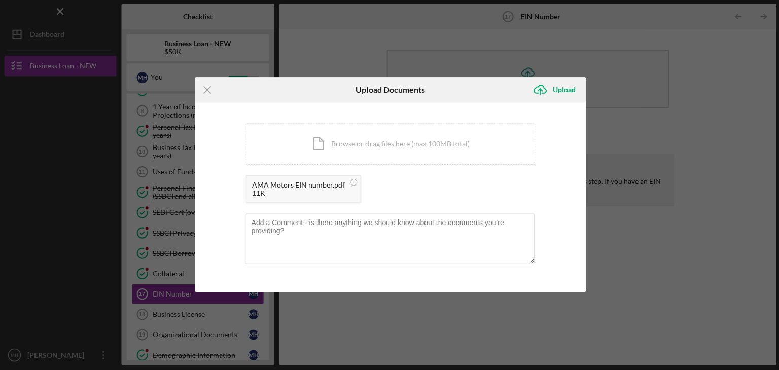
click at [565, 90] on div "Upload" at bounding box center [562, 91] width 23 height 20
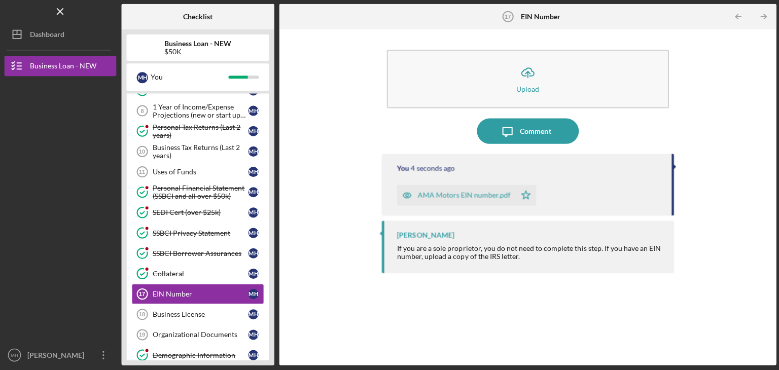
click at [178, 310] on div "Business License" at bounding box center [200, 314] width 95 height 8
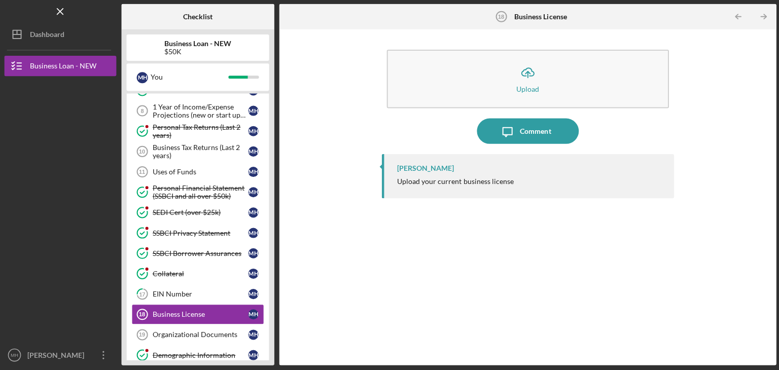
click at [519, 126] on div "Comment" at bounding box center [534, 131] width 31 height 25
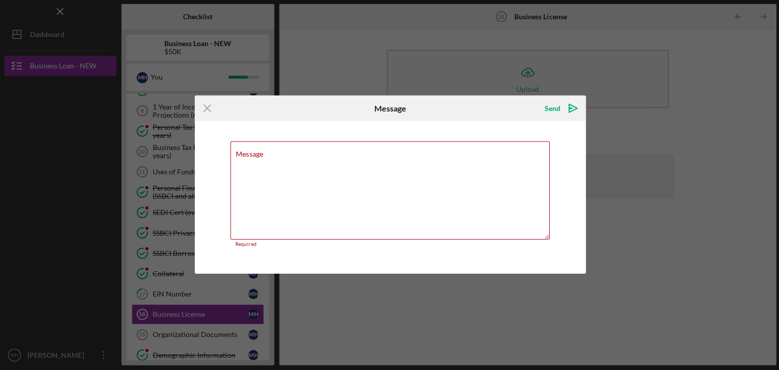
click at [519, 126] on div "Message Required" at bounding box center [389, 198] width 389 height 152
click at [251, 155] on label "Message" at bounding box center [249, 155] width 27 height 8
click at [251, 155] on textarea "Message" at bounding box center [389, 191] width 318 height 98
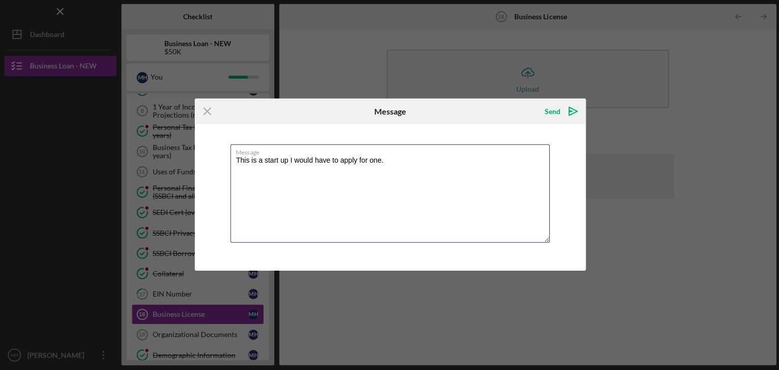
type textarea "This is a start up I would have to apply for one."
click at [548, 113] on div "Send" at bounding box center [551, 112] width 16 height 20
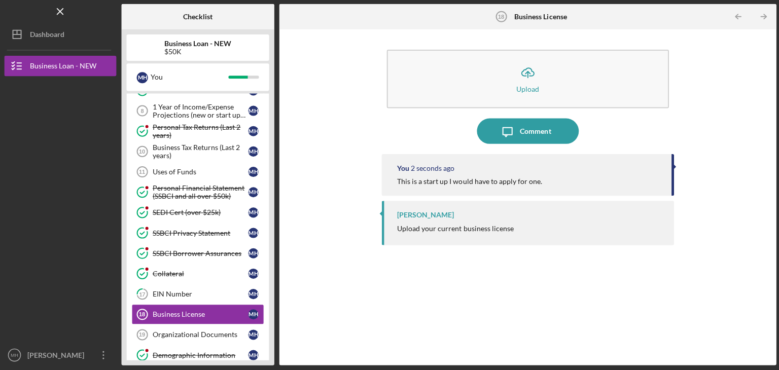
click at [197, 331] on div "Organizational Documents" at bounding box center [200, 335] width 95 height 8
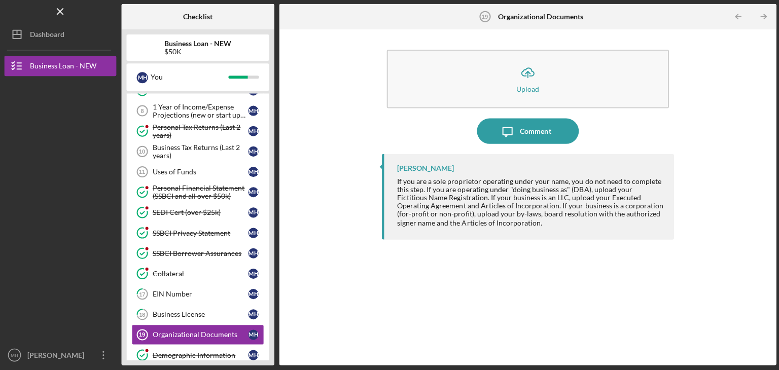
click at [526, 75] on icon "Icon/Upload" at bounding box center [526, 73] width 25 height 25
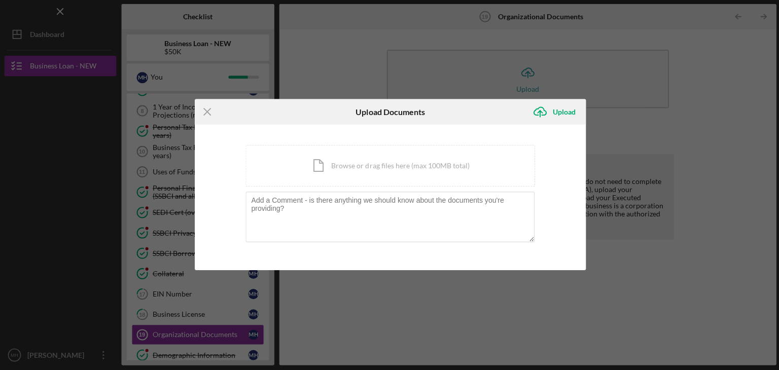
click at [315, 165] on div "Icon/Document Browse or drag files here (max 100MB total) Tap to choose files o…" at bounding box center [389, 166] width 288 height 42
click at [355, 165] on div "Icon/Document Browse or drag files here (max 100MB total) Tap to choose files o…" at bounding box center [389, 166] width 288 height 42
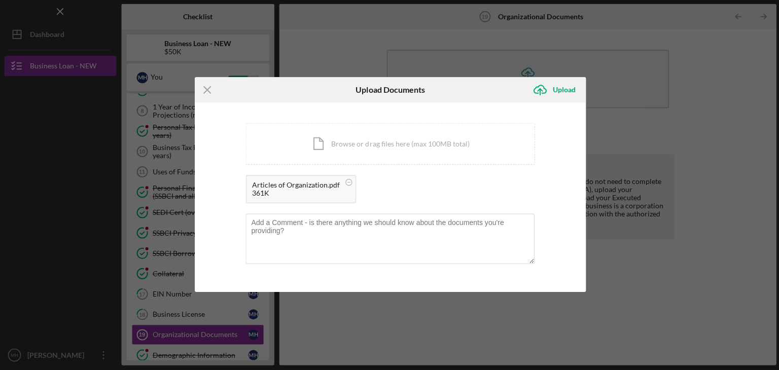
click at [557, 89] on div "Upload" at bounding box center [562, 91] width 23 height 20
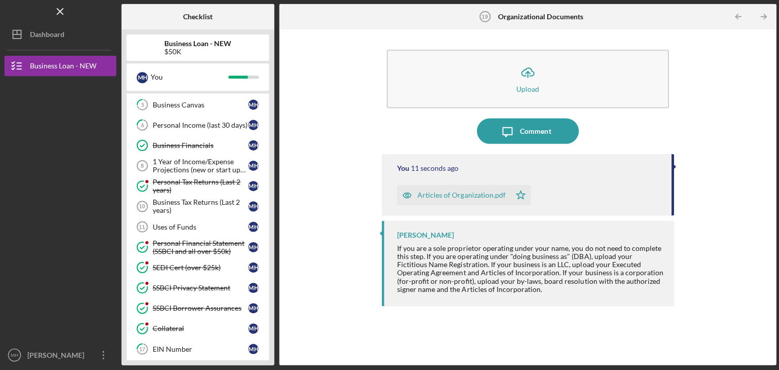
scroll to position [148, 0]
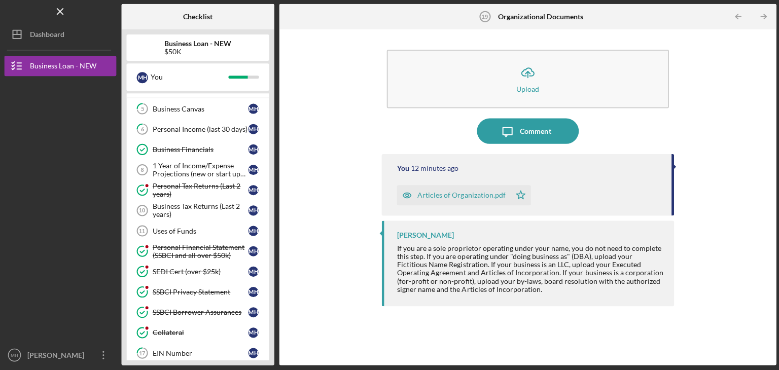
click at [212, 203] on div "Business Tax Returns (Last 2 years)" at bounding box center [200, 211] width 95 height 16
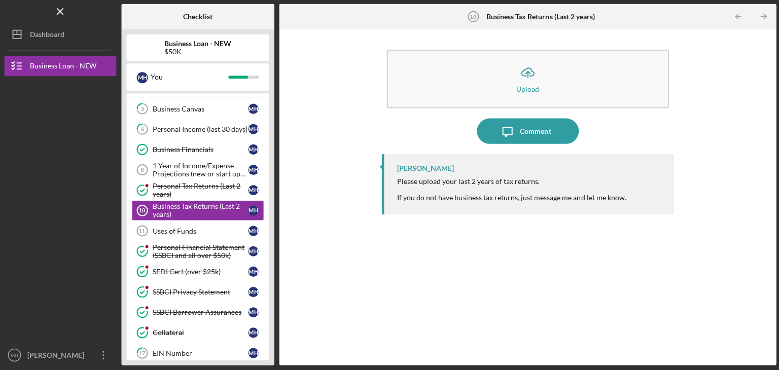
click at [522, 76] on icon "Icon/Upload" at bounding box center [526, 73] width 25 height 25
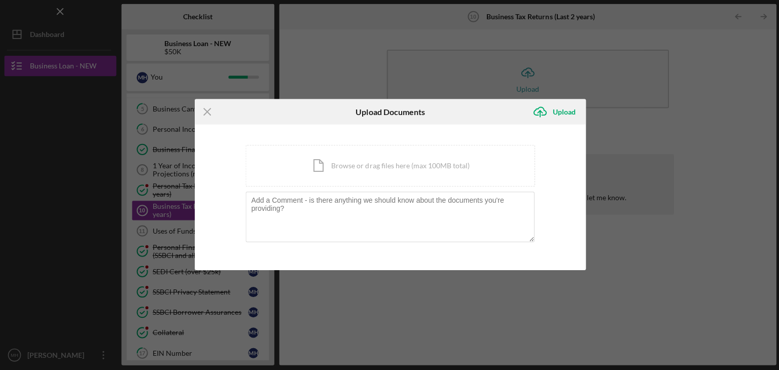
click at [345, 164] on div "Icon/Document Browse or drag files here (max 100MB total) Tap to choose files o…" at bounding box center [389, 166] width 288 height 42
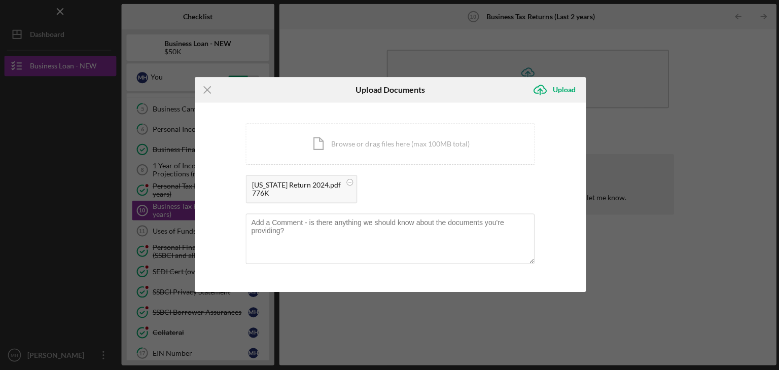
click at [309, 146] on div "Icon/Document Browse or drag files here (max 100MB total) Tap to choose files o…" at bounding box center [389, 145] width 288 height 42
click at [326, 135] on div "Icon/Document Browse or drag files here (max 100MB total) Tap to choose files o…" at bounding box center [389, 145] width 288 height 42
click at [421, 143] on div "Icon/Document Browse or drag files here (max 100MB total) Tap to choose files o…" at bounding box center [389, 145] width 288 height 42
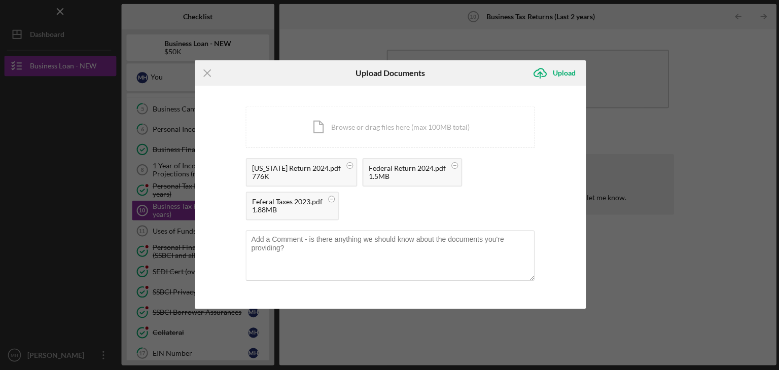
click at [323, 128] on div "Icon/Document Browse or drag files here (max 100MB total) Tap to choose files o…" at bounding box center [389, 128] width 288 height 42
click at [559, 68] on div "Upload" at bounding box center [562, 74] width 23 height 20
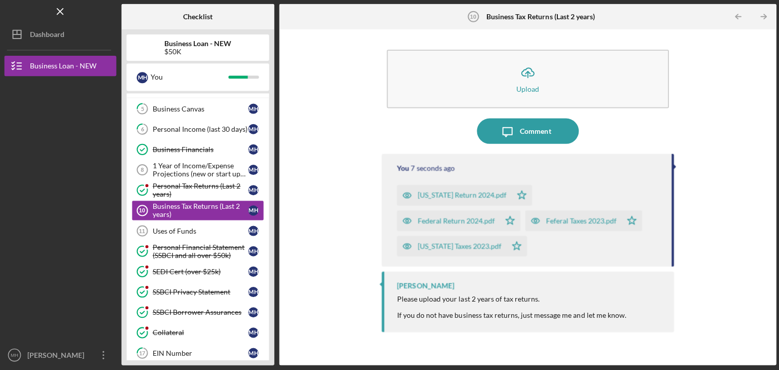
click at [230, 121] on link "6 Personal Income (last 30 days) M H" at bounding box center [198, 130] width 132 height 20
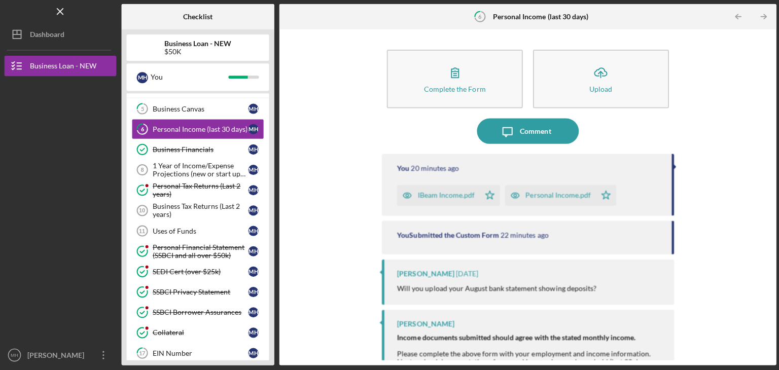
click at [215, 162] on div "1 Year of Income/Expense Projections (new or start up businesses over $50k)" at bounding box center [200, 170] width 95 height 16
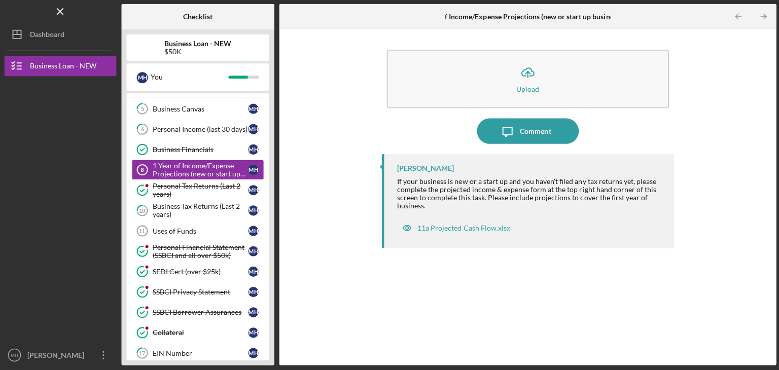
click at [464, 229] on div "11a Projected Cash Flow.xlsx" at bounding box center [462, 228] width 92 height 8
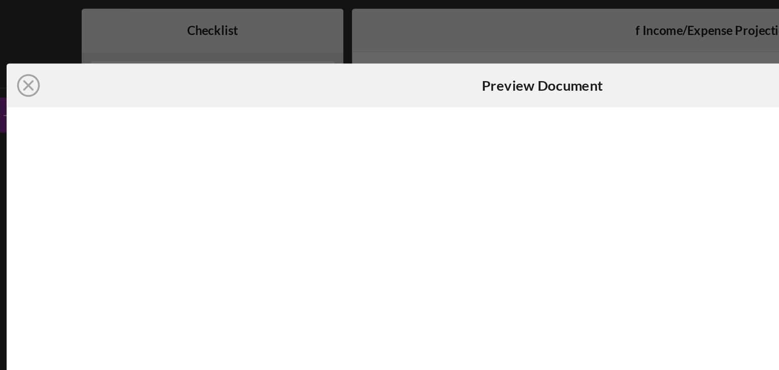
click at [90, 53] on icon "Icon/Close" at bounding box center [90, 49] width 25 height 25
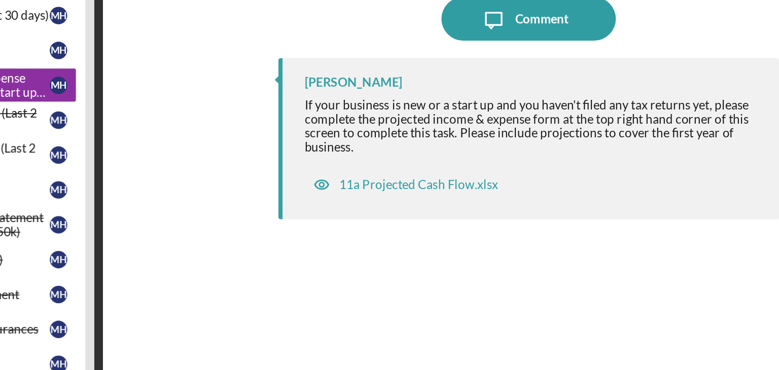
click at [459, 232] on div "11a Projected Cash Flow.xlsx" at bounding box center [462, 228] width 92 height 8
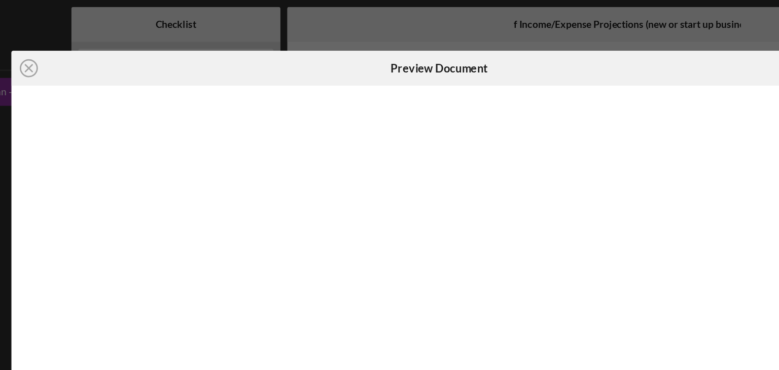
click at [90, 52] on icon "Icon/Close" at bounding box center [90, 49] width 25 height 25
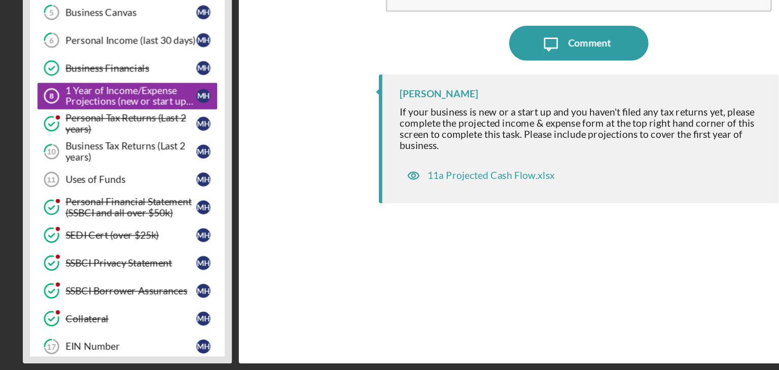
click at [478, 229] on div "11a Projected Cash Flow.xlsx" at bounding box center [462, 228] width 92 height 8
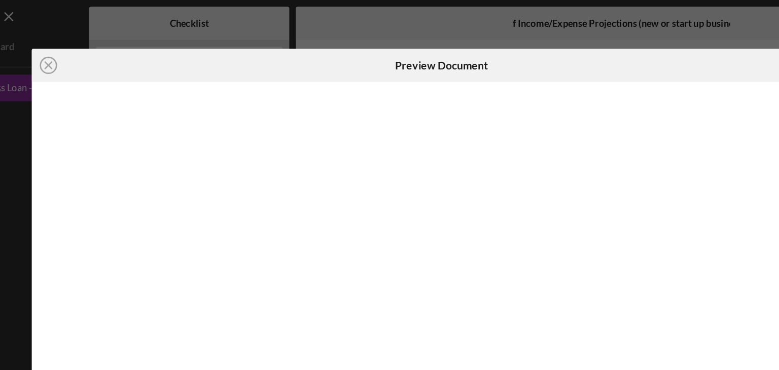
click at [88, 47] on line at bounding box center [90, 49] width 5 height 5
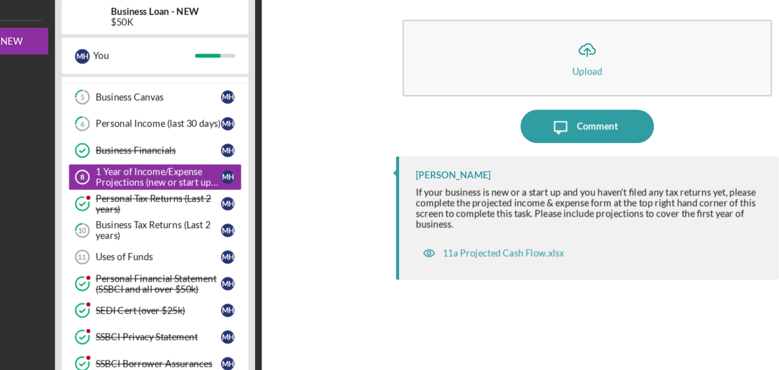
click at [181, 110] on div "Business Canvas" at bounding box center [200, 109] width 95 height 8
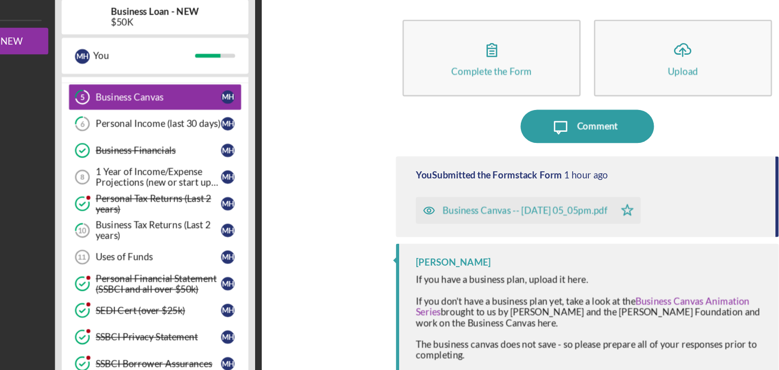
click at [144, 212] on tspan "10" at bounding box center [142, 211] width 7 height 7
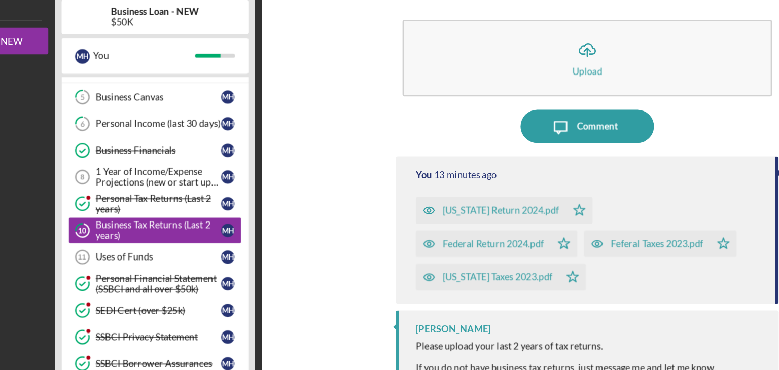
click at [155, 229] on div "Uses of Funds" at bounding box center [200, 231] width 95 height 8
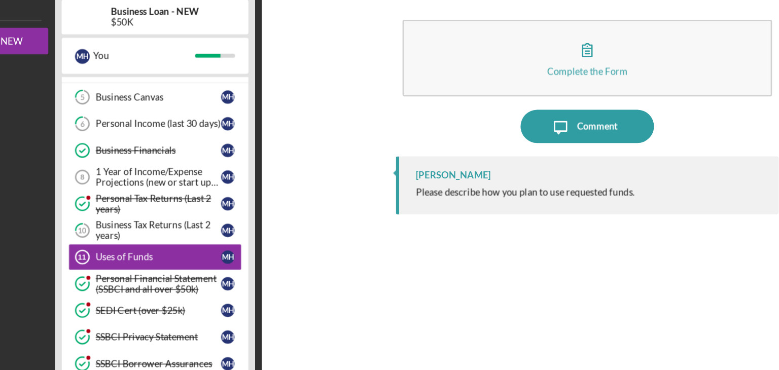
click at [484, 71] on button "Complete the Form Form" at bounding box center [526, 80] width 281 height 58
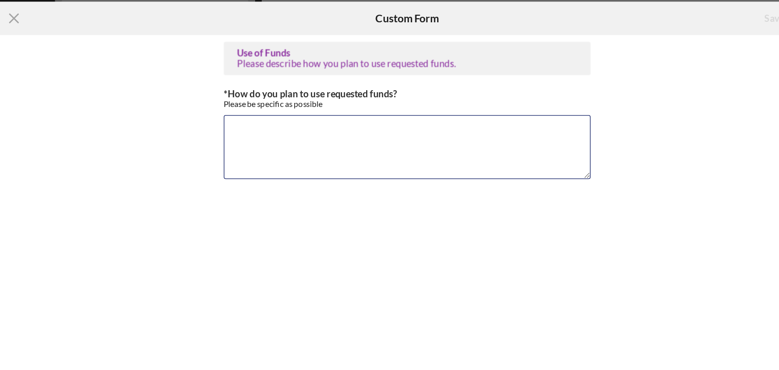
click at [259, 129] on textarea "*How do you plan to use requested funds?" at bounding box center [389, 147] width 279 height 49
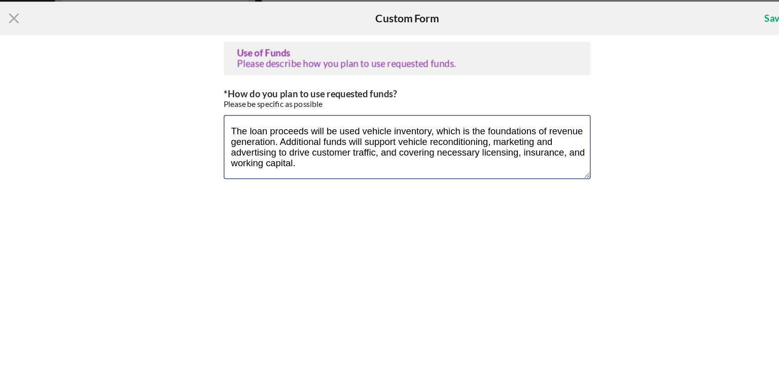
click at [354, 133] on textarea "The loan proceeds will be used vehicle inventory, which is the foundations of r…" at bounding box center [389, 147] width 279 height 49
click at [292, 144] on textarea "The loan proceeds will be used for the purchase of vehicle inventory, which is …" at bounding box center [389, 147] width 279 height 49
click at [363, 158] on textarea "The loan proceeds will be used for the purchase of vehicle inventory, which is …" at bounding box center [389, 147] width 279 height 49
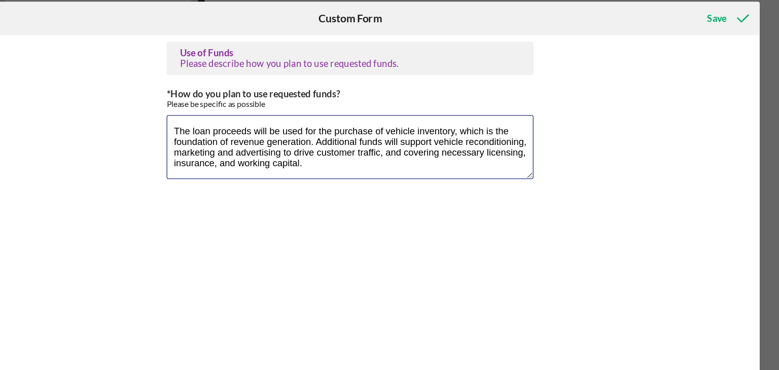
type textarea "The loan proceeds will be used for the purchase of vehicle inventory, which is …"
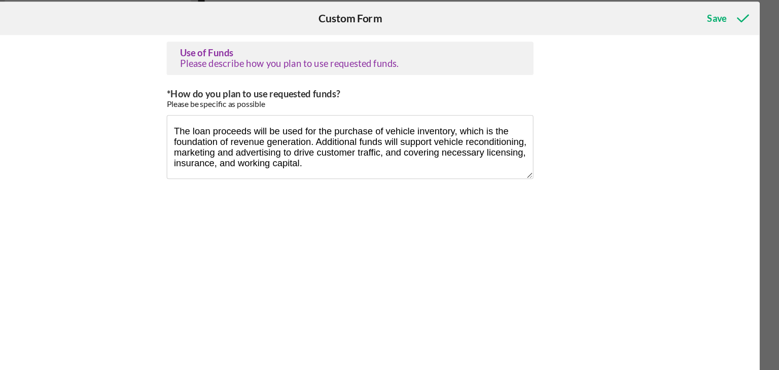
click at [670, 48] on div "Save" at bounding box center [668, 50] width 15 height 20
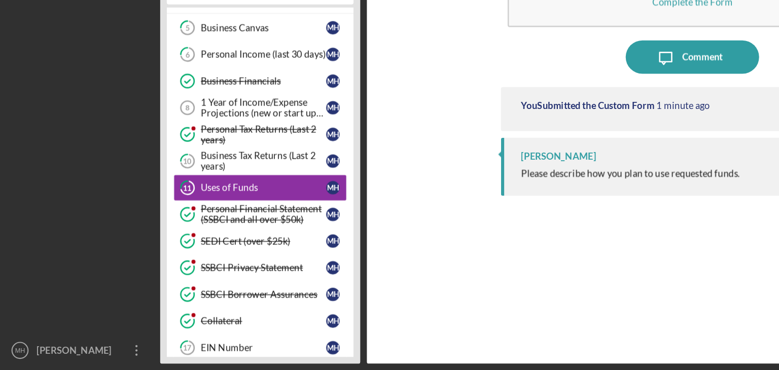
click at [200, 168] on div "1 Year of Income/Expense Projections (new or start up businesses over $50k)" at bounding box center [200, 170] width 95 height 16
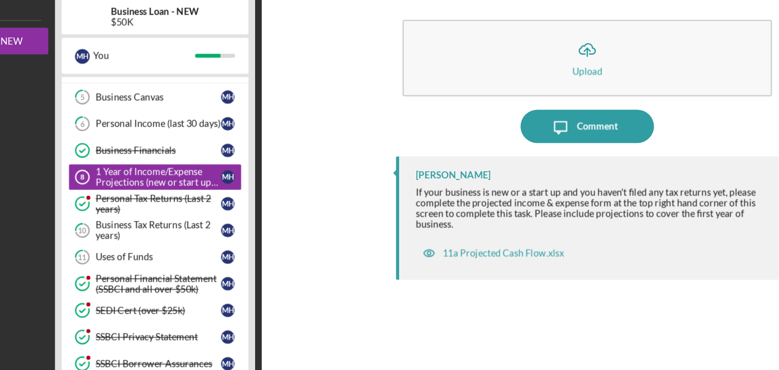
scroll to position [148, 0]
click at [463, 230] on div "11a Projected Cash Flow.xlsx" at bounding box center [462, 228] width 92 height 8
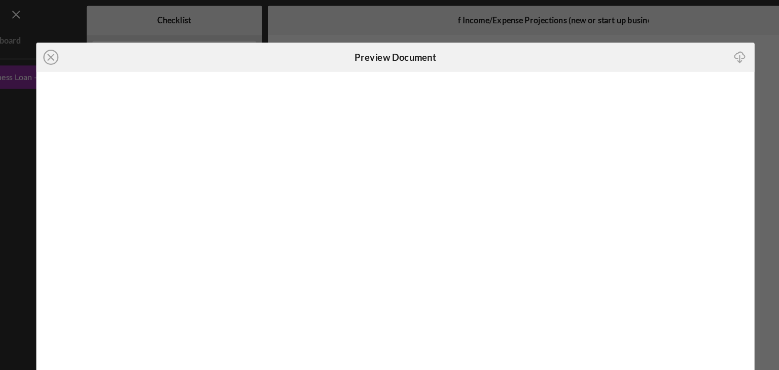
click at [686, 46] on icon "button" at bounding box center [687, 48] width 9 height 6
click at [687, 47] on icon "Icon/Download" at bounding box center [688, 50] width 23 height 23
click at [90, 52] on icon "Icon/Close" at bounding box center [90, 49] width 25 height 25
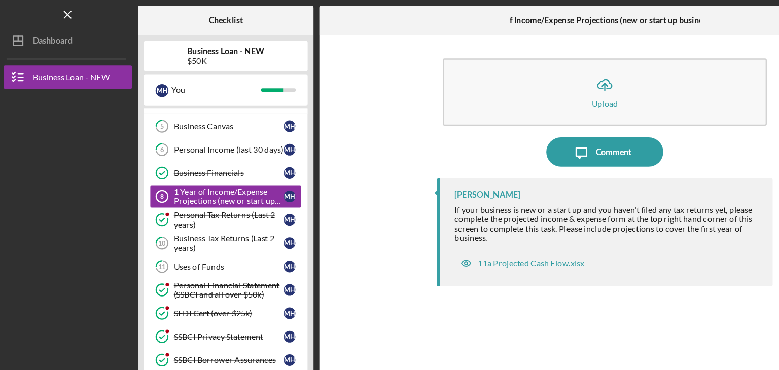
click at [61, 12] on icon "Icon/Menu Close" at bounding box center [61, 13] width 23 height 23
